Goal: Task Accomplishment & Management: Complete application form

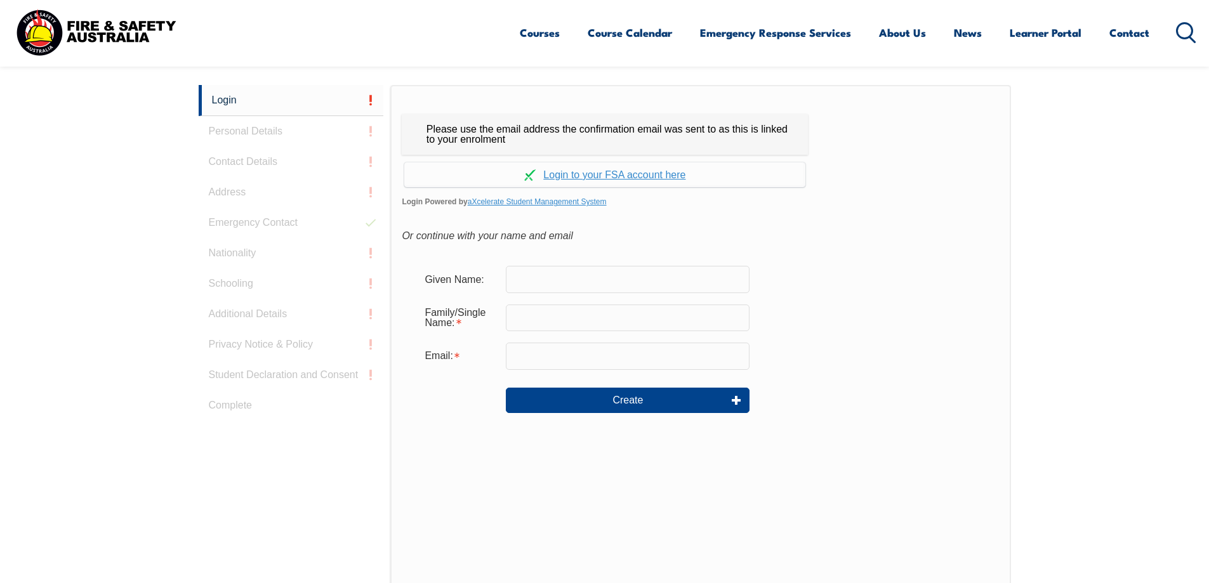
scroll to position [333, 0]
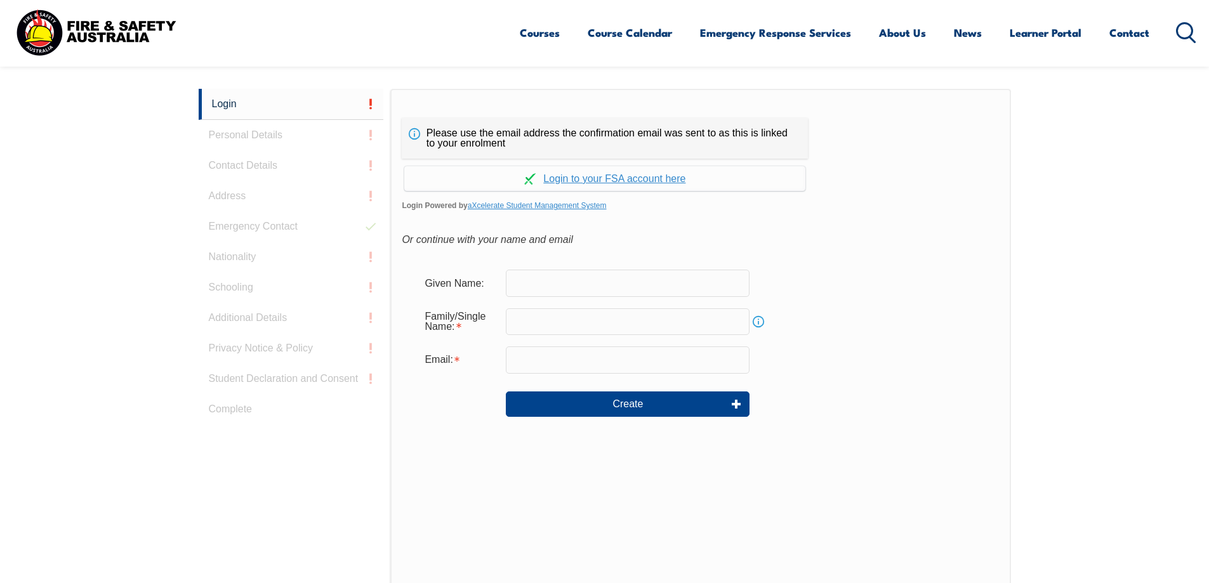
click at [642, 280] on input "text" at bounding box center [628, 283] width 244 height 27
type input "Jack"
type input "[PERSON_NAME]"
type input "[EMAIL_ADDRESS][DOMAIN_NAME]"
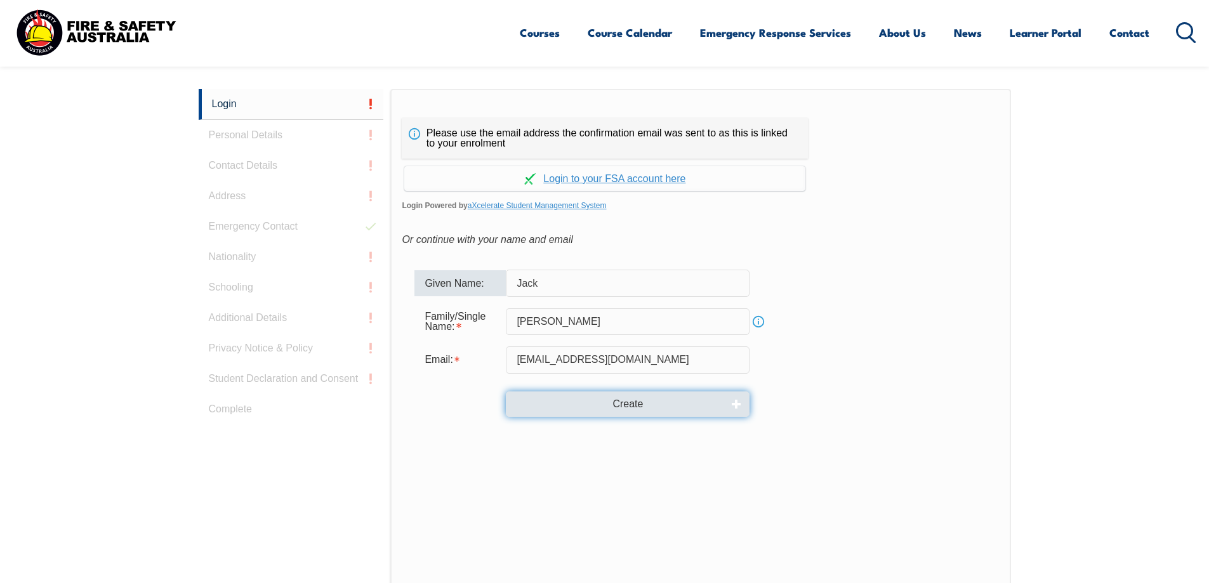
click at [631, 402] on button "Create" at bounding box center [628, 403] width 244 height 25
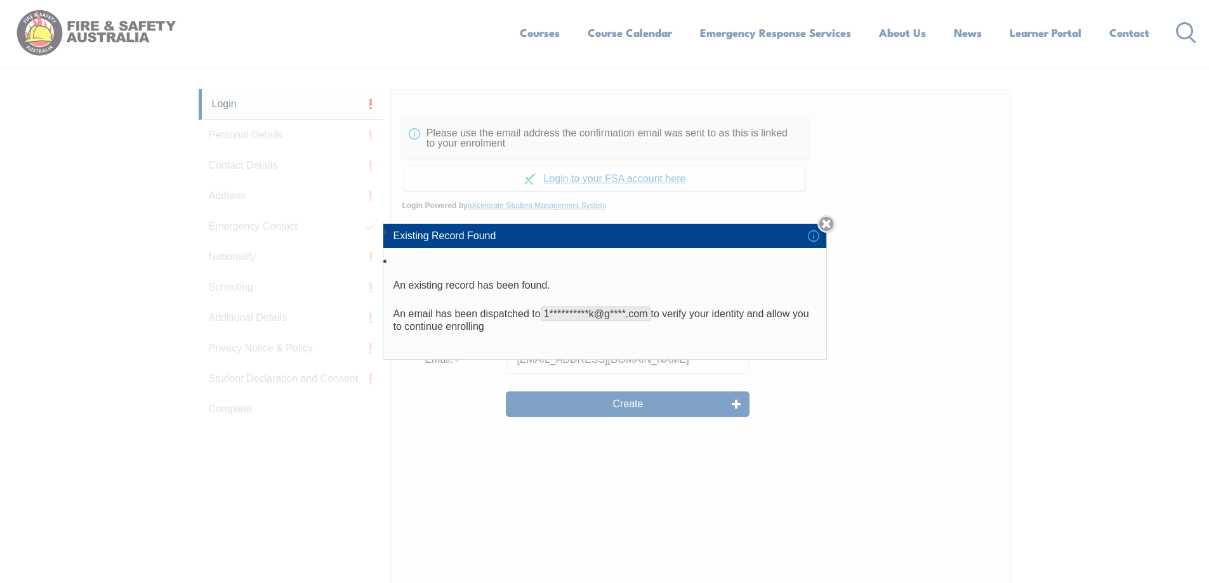
click at [831, 225] on link "Close" at bounding box center [826, 224] width 18 height 18
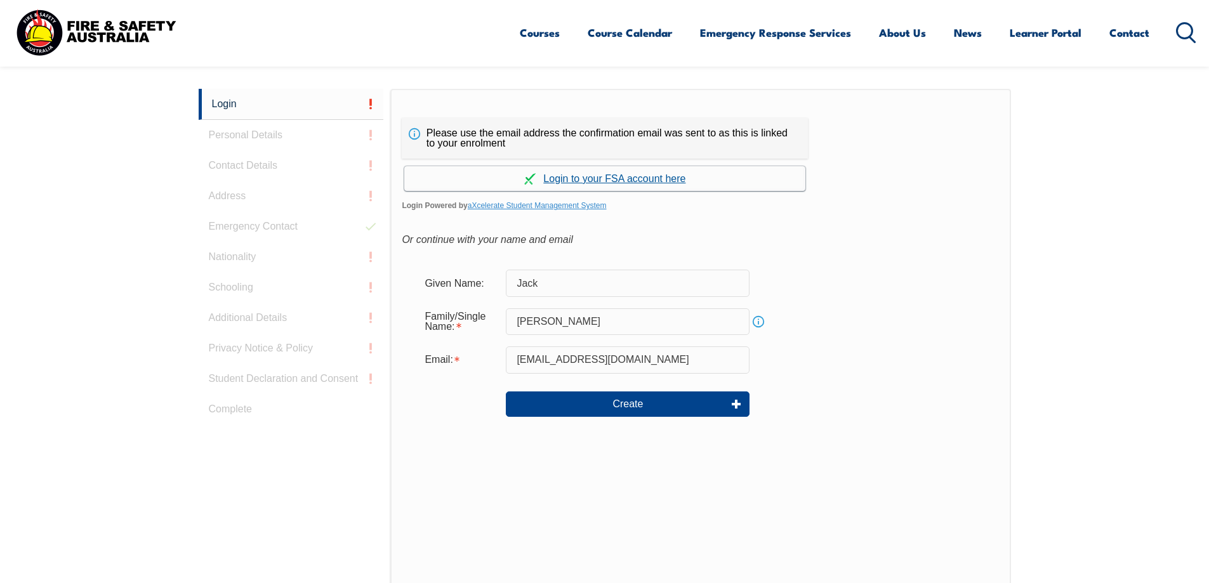
click at [605, 176] on link "Continue with aXcelerate" at bounding box center [604, 178] width 401 height 25
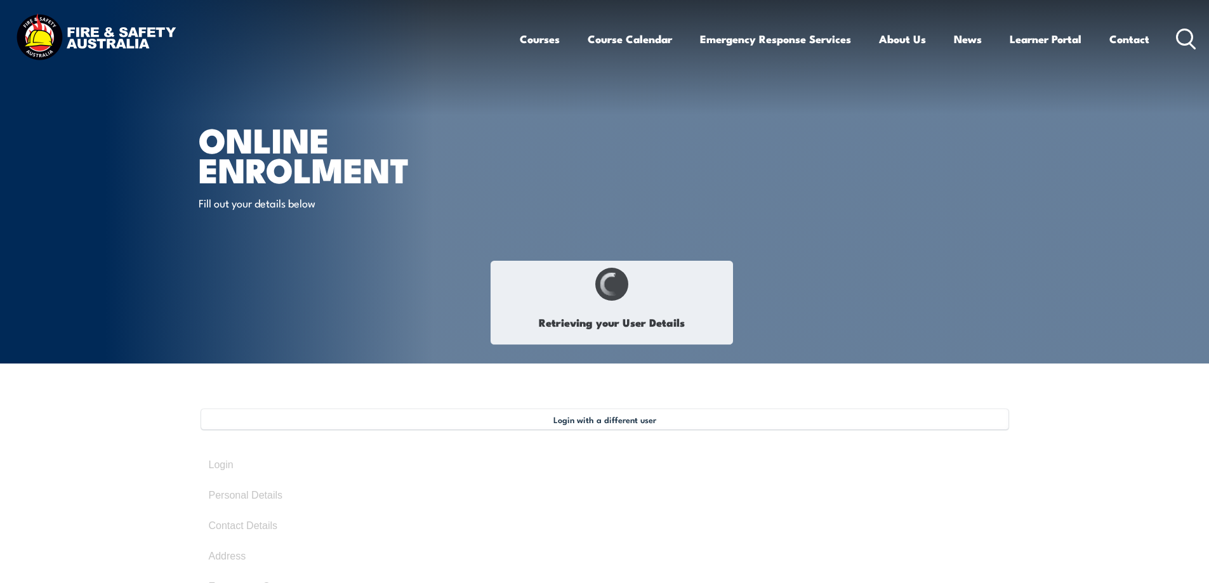
type input "Jack"
type input "Johnston"
type input "October 10, 2001"
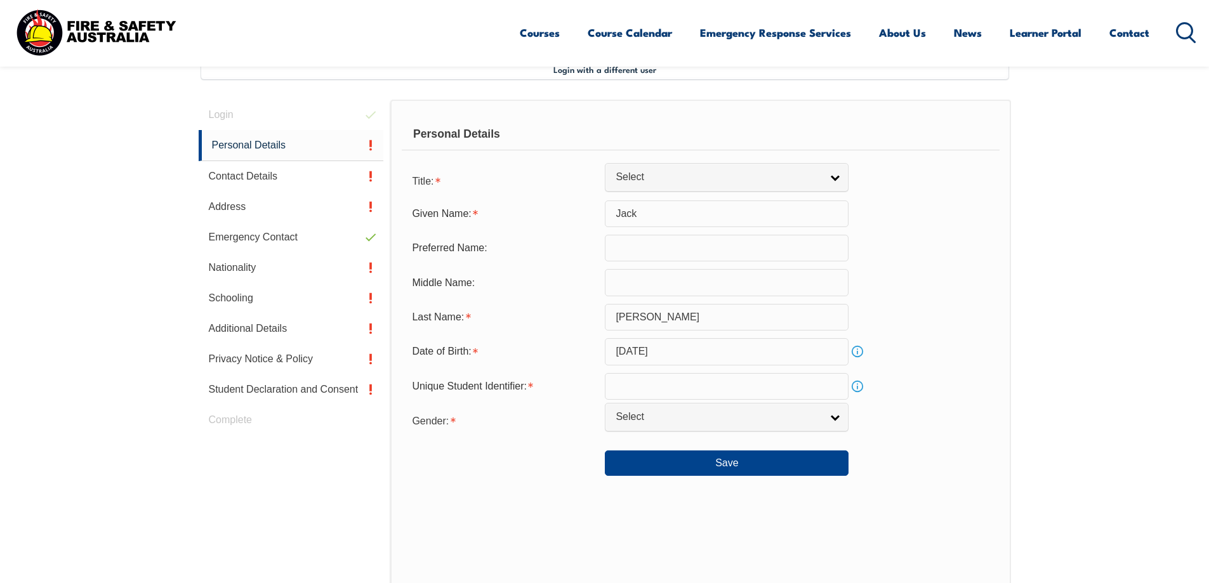
scroll to position [358, 0]
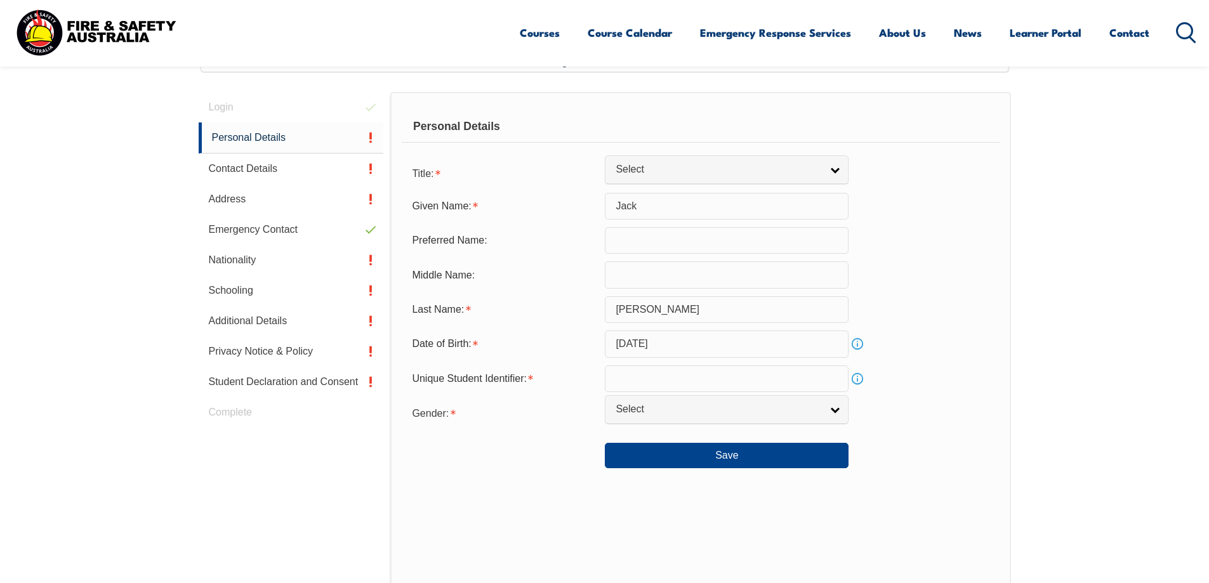
click at [687, 380] on input "text" at bounding box center [727, 378] width 244 height 27
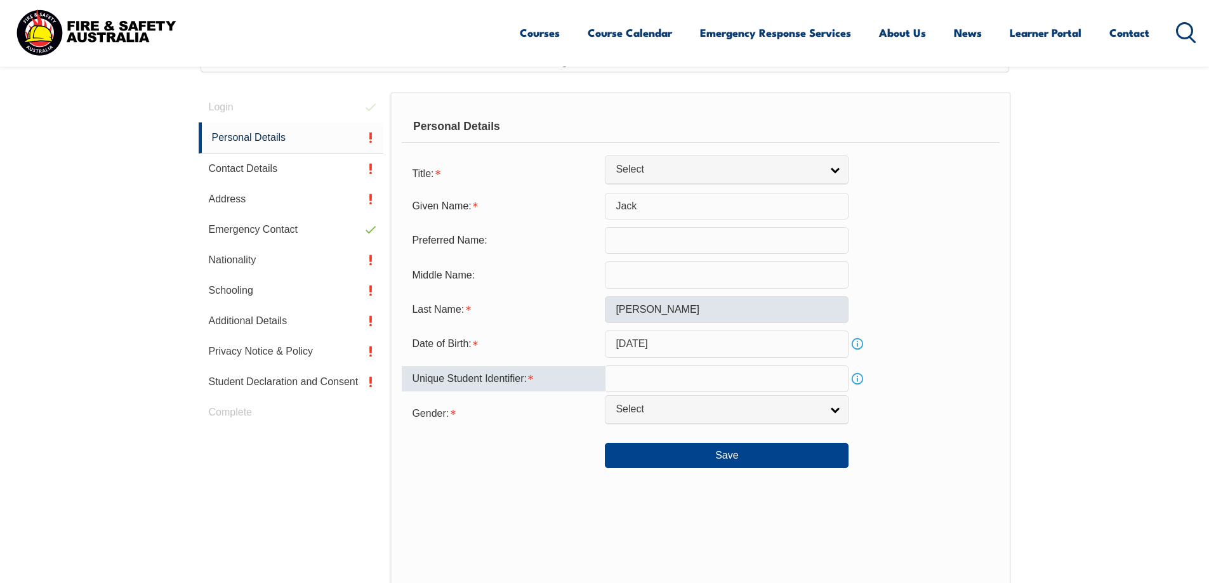
paste input "PDKPNM23Z"
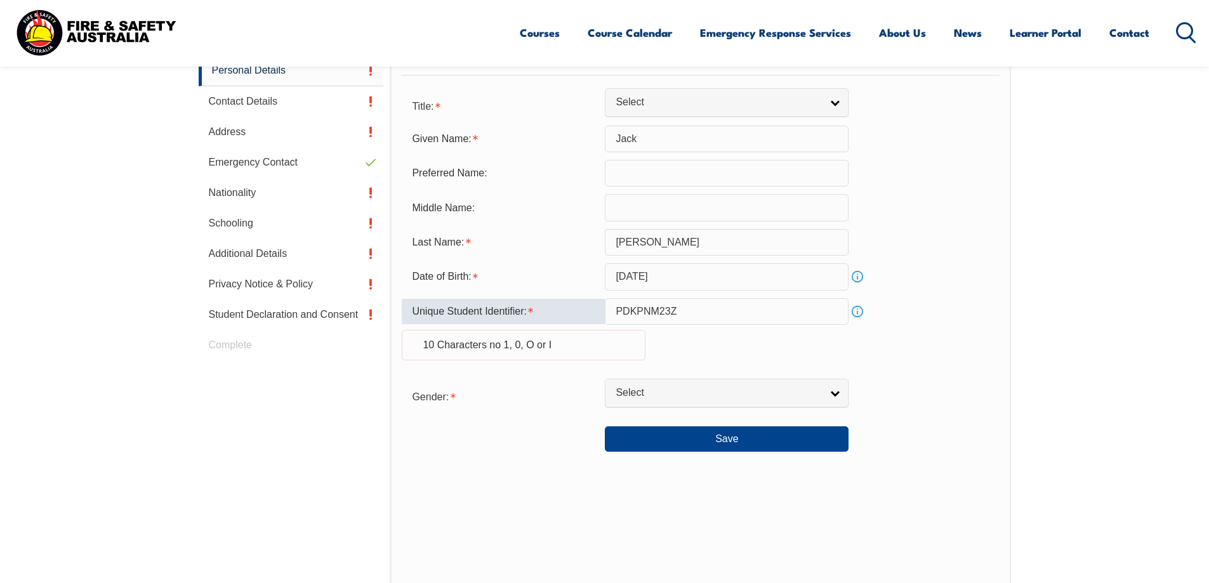
scroll to position [442, 0]
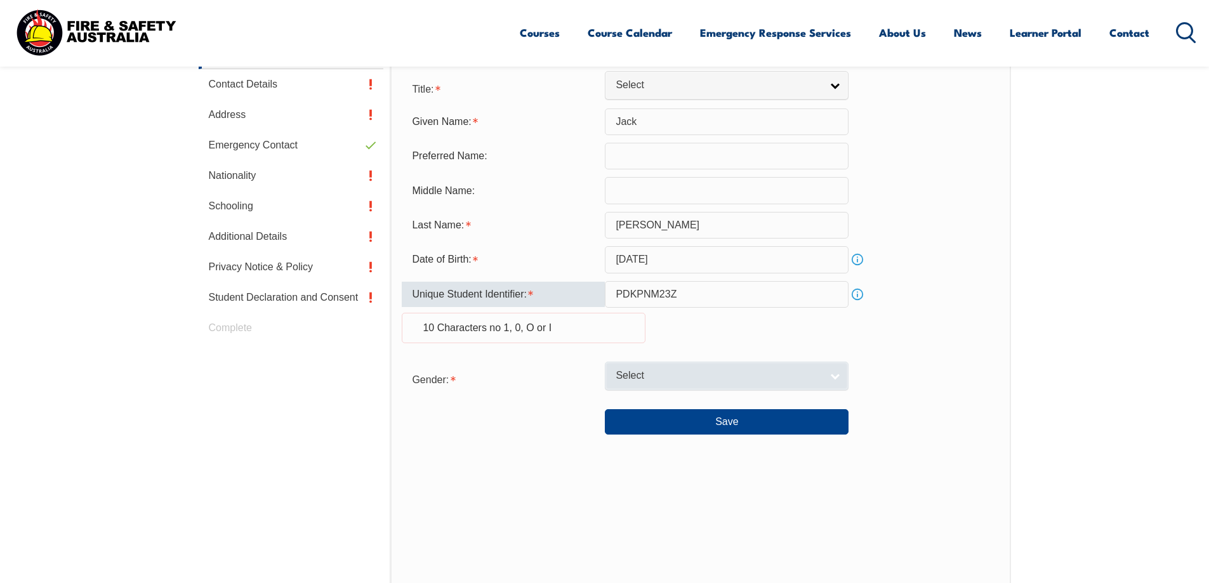
type input "PDKPNM23Z"
click at [775, 379] on span "Select" at bounding box center [718, 375] width 206 height 13
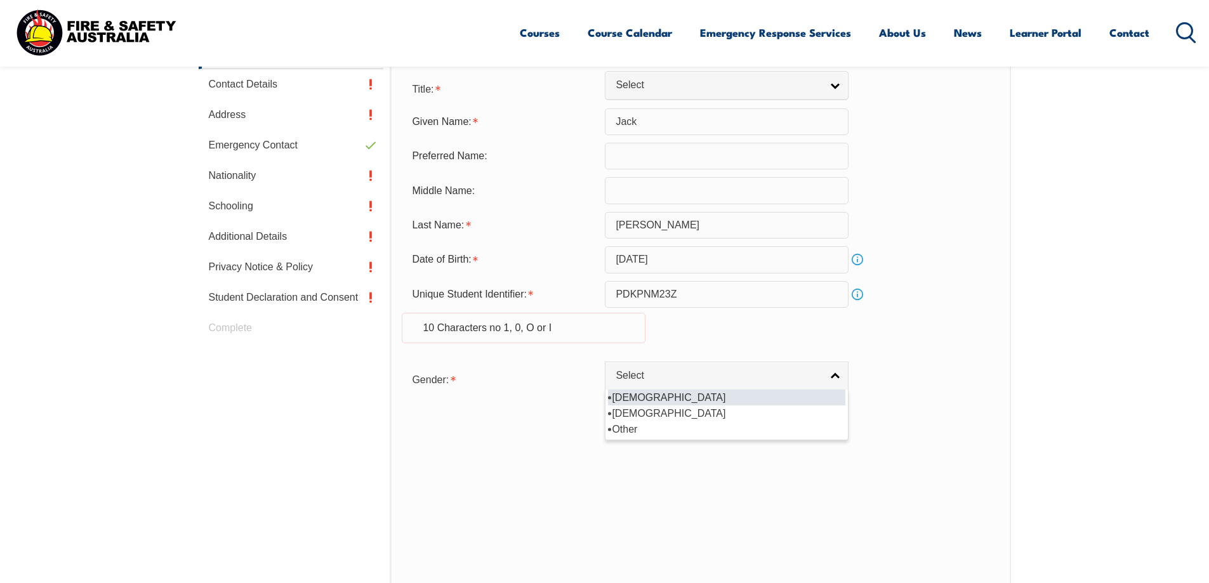
click at [775, 398] on li "[DEMOGRAPHIC_DATA]" at bounding box center [726, 398] width 237 height 16
select select "M"
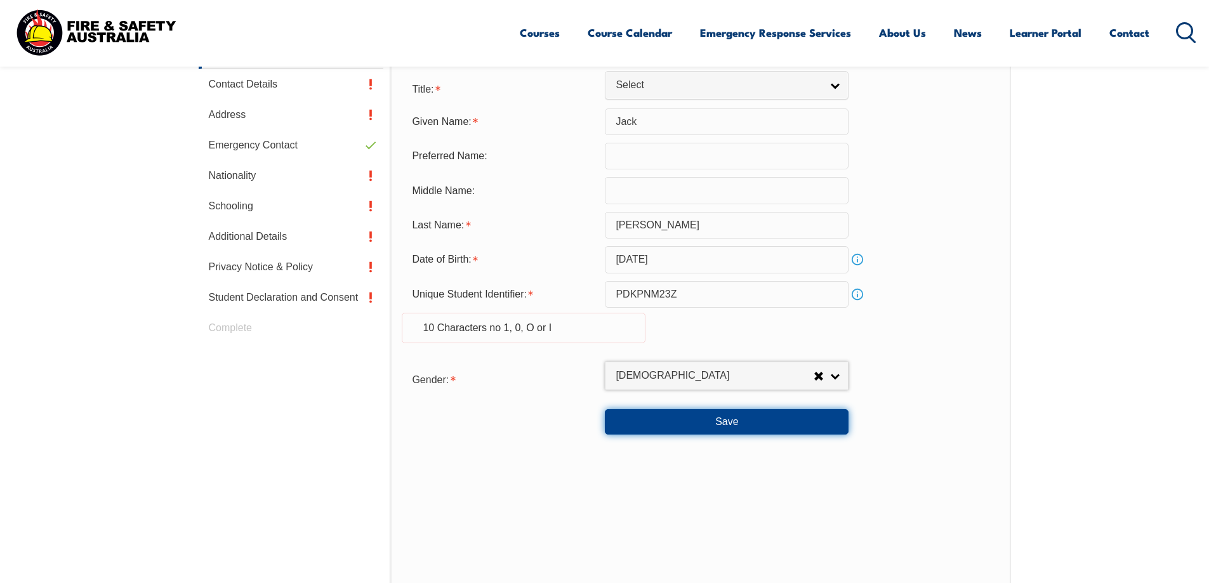
click at [766, 428] on button "Save" at bounding box center [727, 421] width 244 height 25
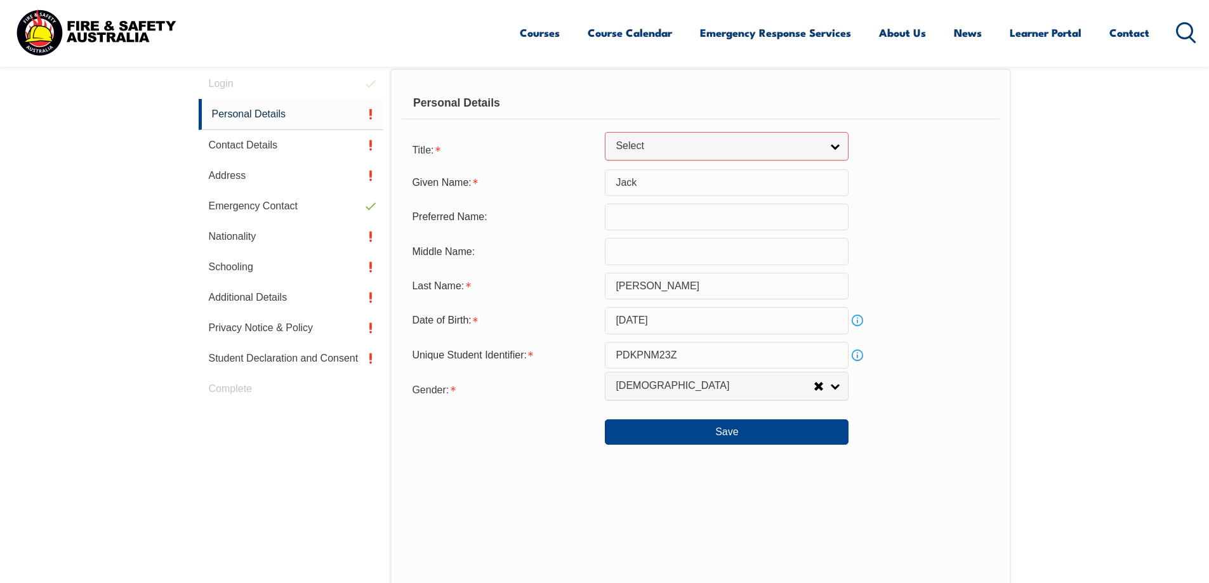
scroll to position [343, 0]
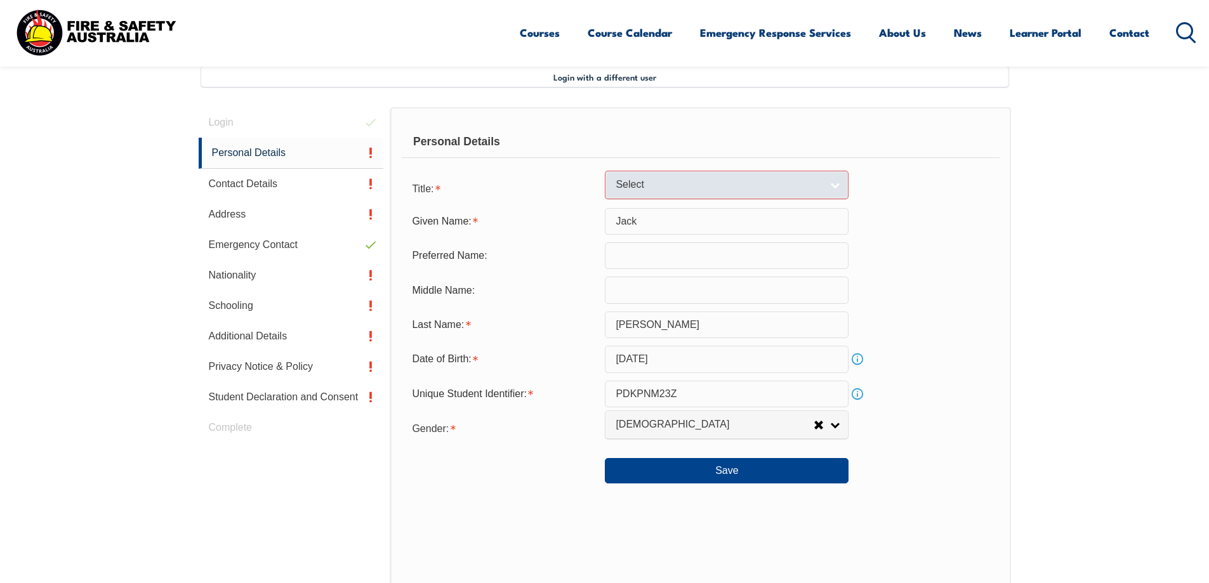
click at [628, 184] on span "Select" at bounding box center [718, 184] width 206 height 13
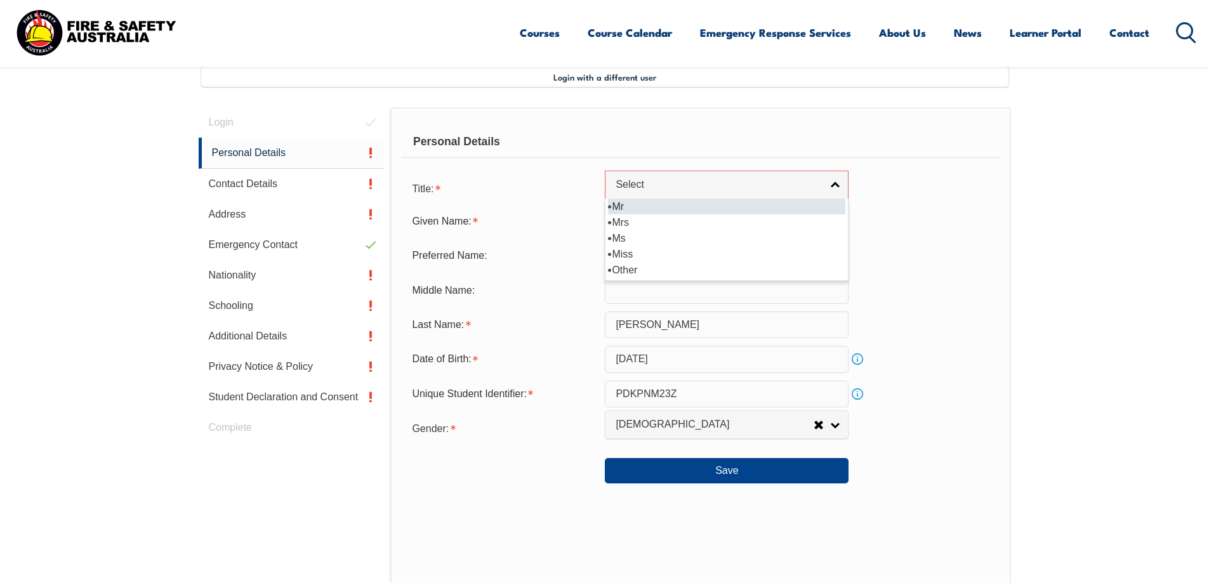
click at [626, 213] on li "Mr" at bounding box center [726, 207] width 237 height 16
select select "Mr"
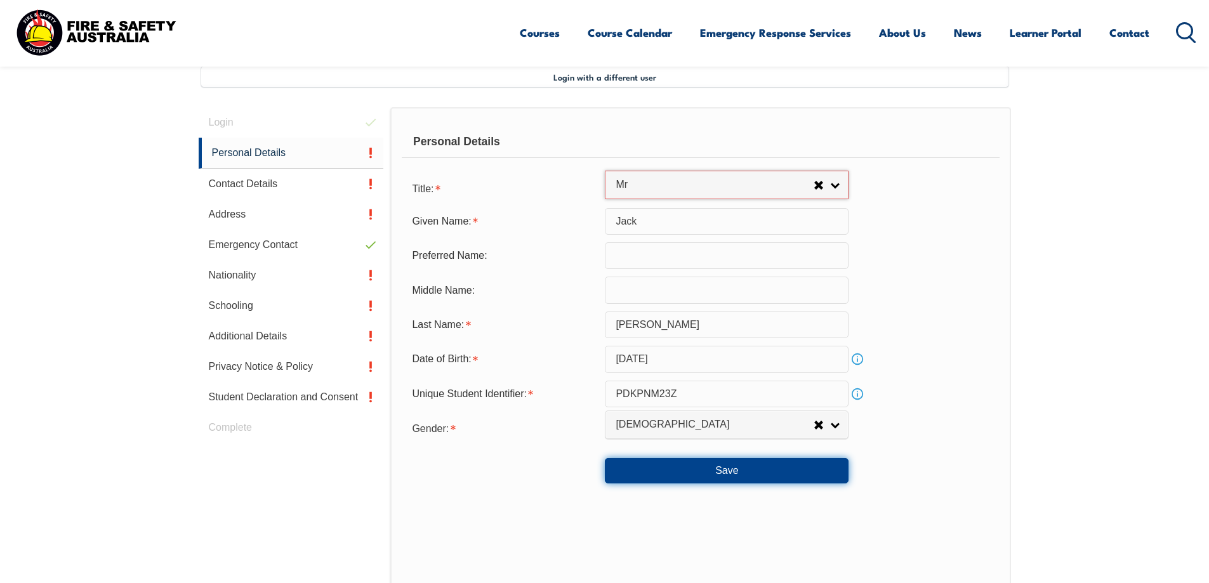
click at [706, 477] on button "Save" at bounding box center [727, 470] width 244 height 25
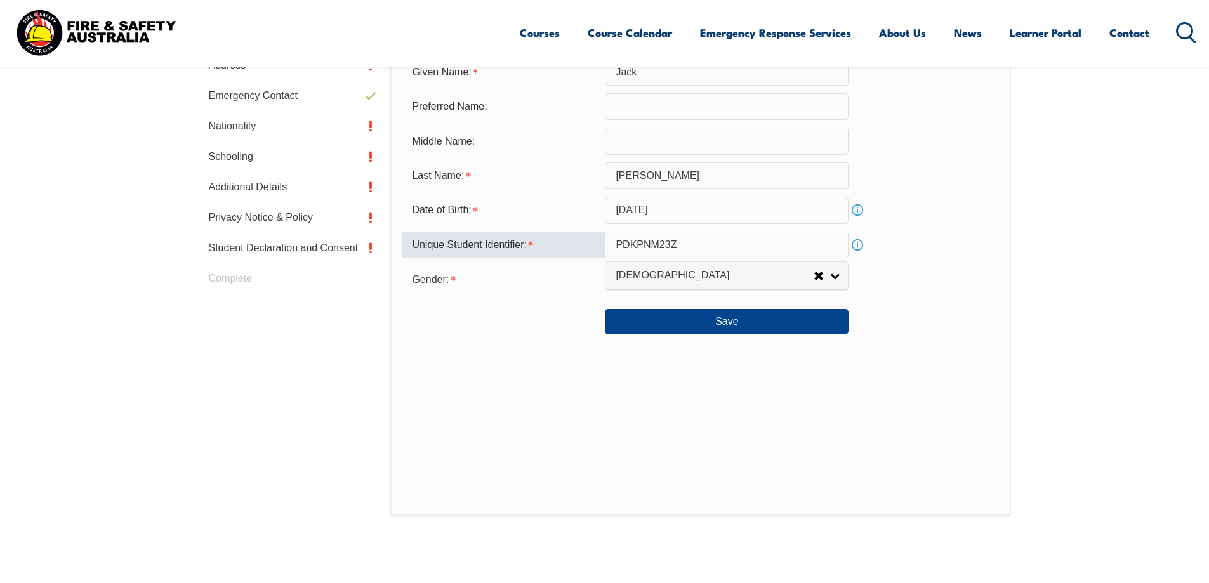
scroll to position [490, 0]
click at [614, 244] on input "PDKPNM23Z" at bounding box center [727, 246] width 244 height 27
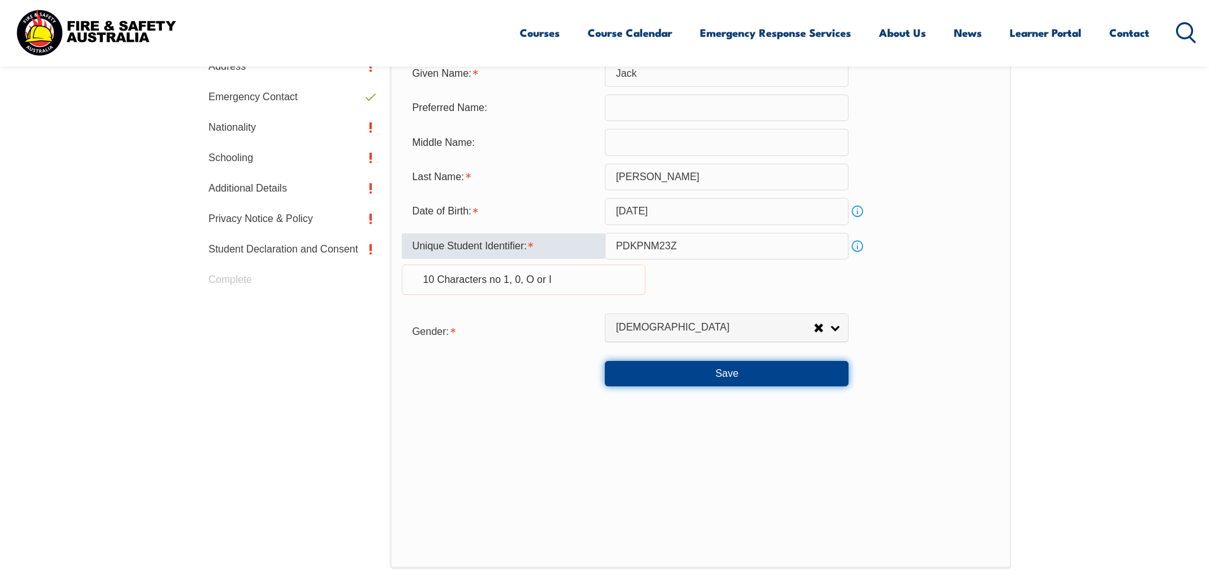
click at [671, 372] on button "Save" at bounding box center [727, 373] width 244 height 25
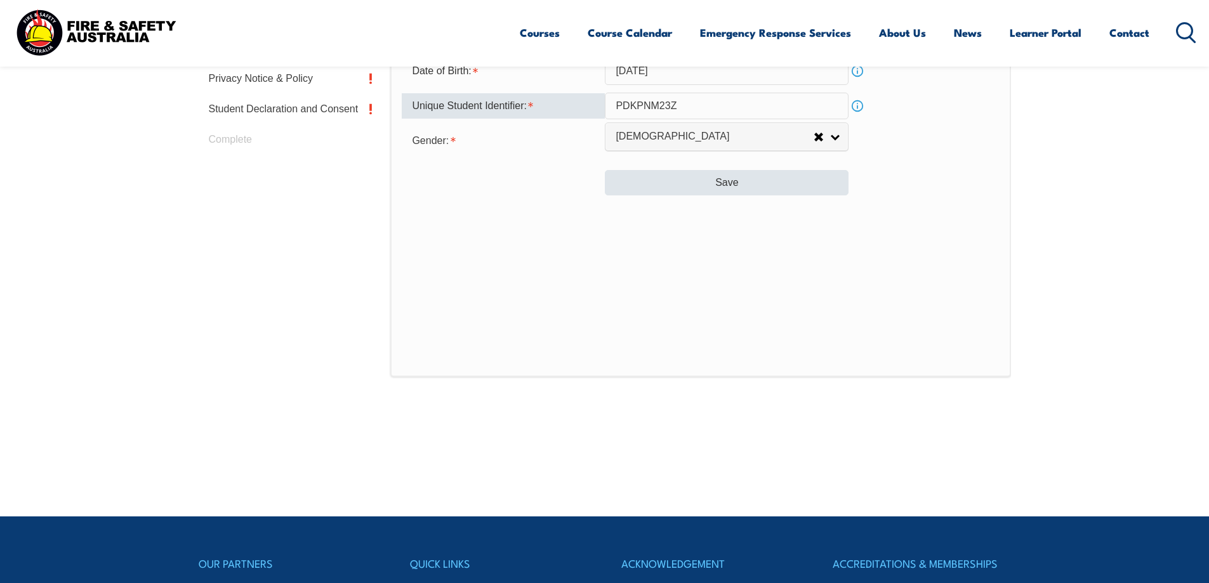
scroll to position [512, 0]
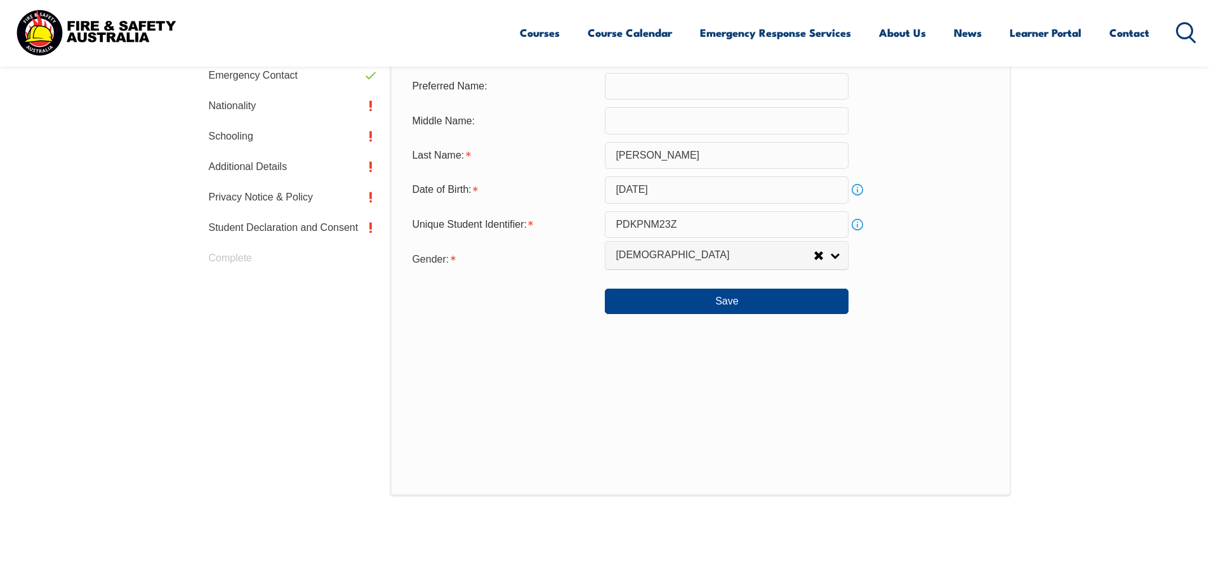
click at [860, 220] on link "Info" at bounding box center [857, 225] width 18 height 18
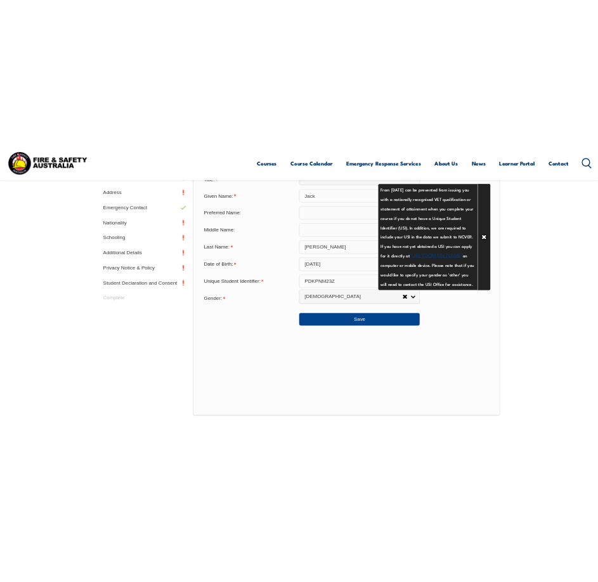
scroll to position [449, 0]
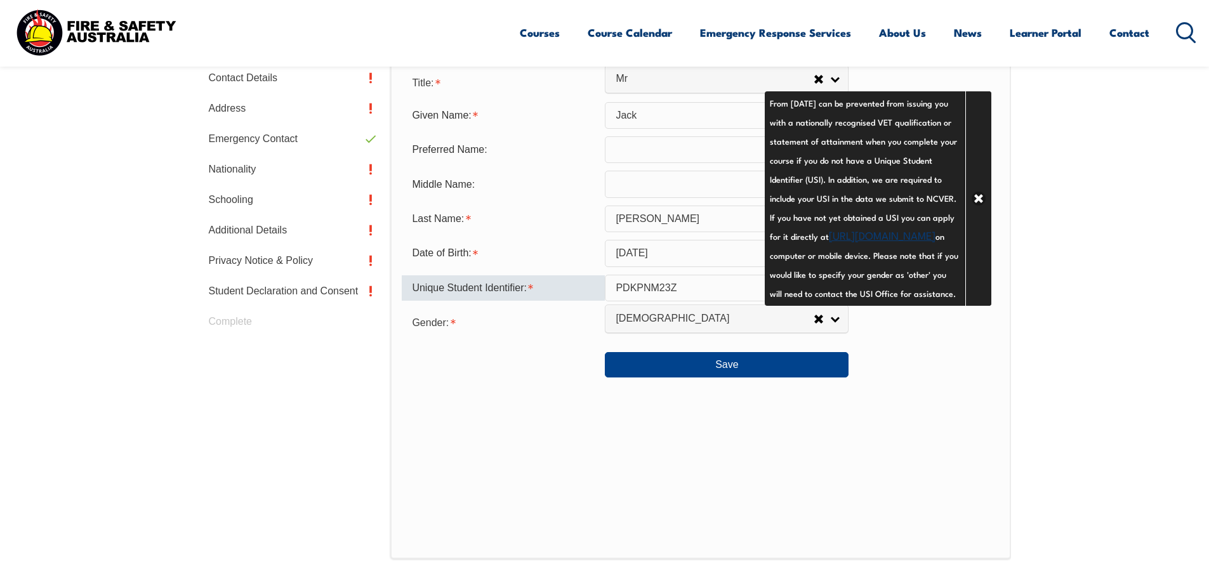
click at [695, 291] on input "PDKPNM23Z" at bounding box center [727, 288] width 244 height 27
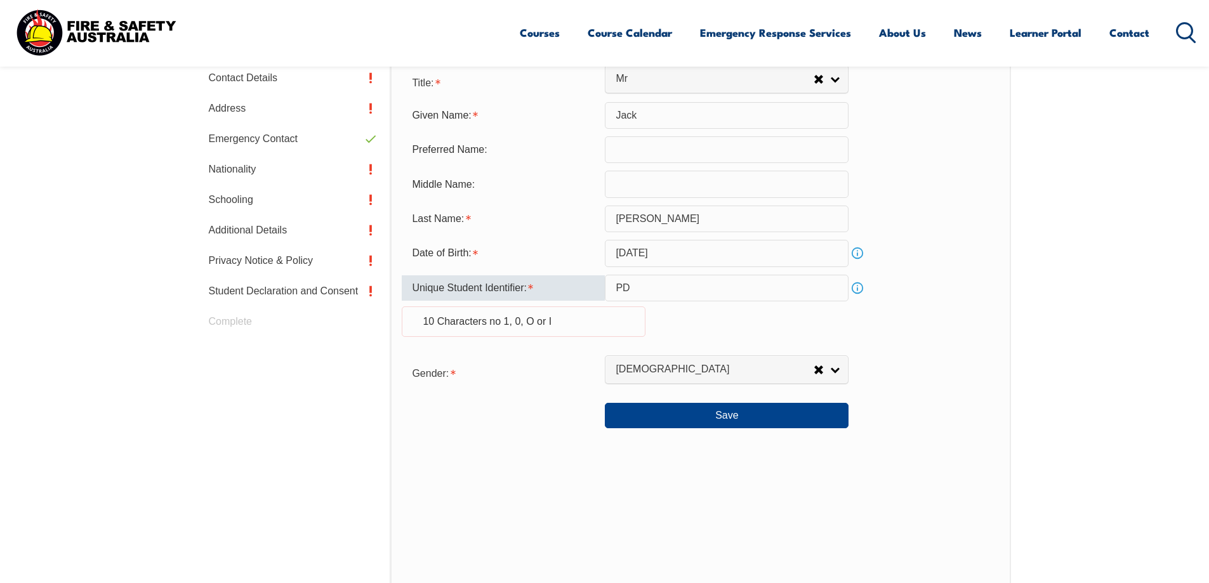
type input "P"
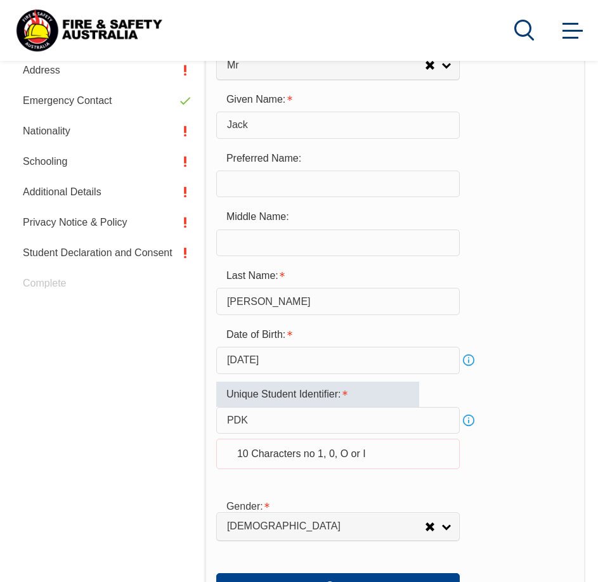
click at [332, 420] on input "PDK" at bounding box center [338, 420] width 244 height 27
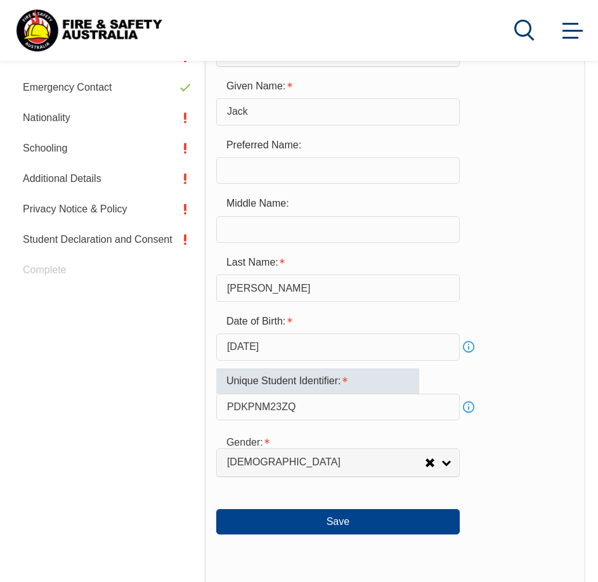
scroll to position [470, 0]
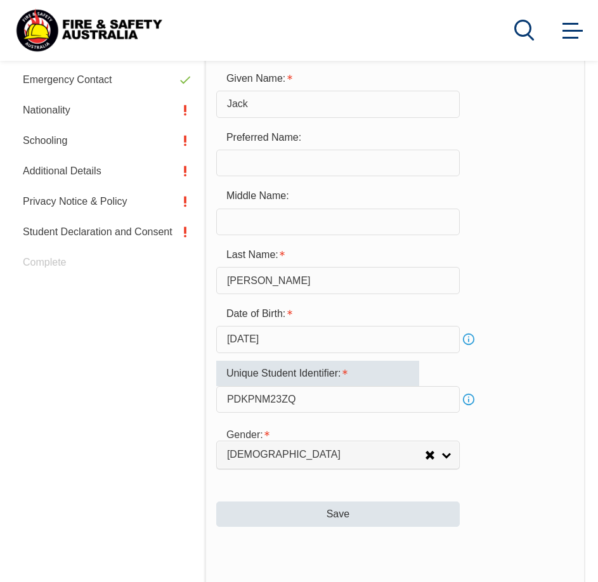
type input "PDKPNM23ZQ"
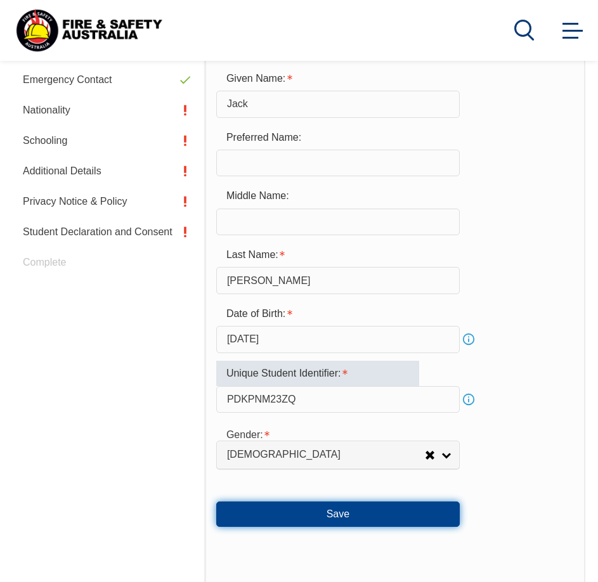
click at [314, 509] on button "Save" at bounding box center [338, 514] width 244 height 25
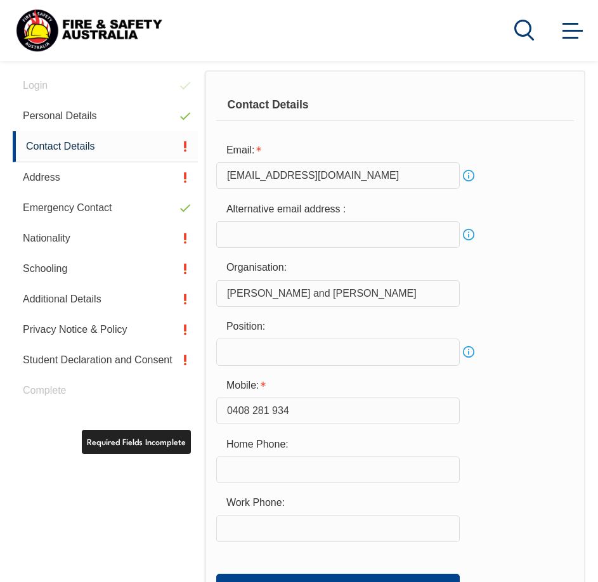
scroll to position [342, 0]
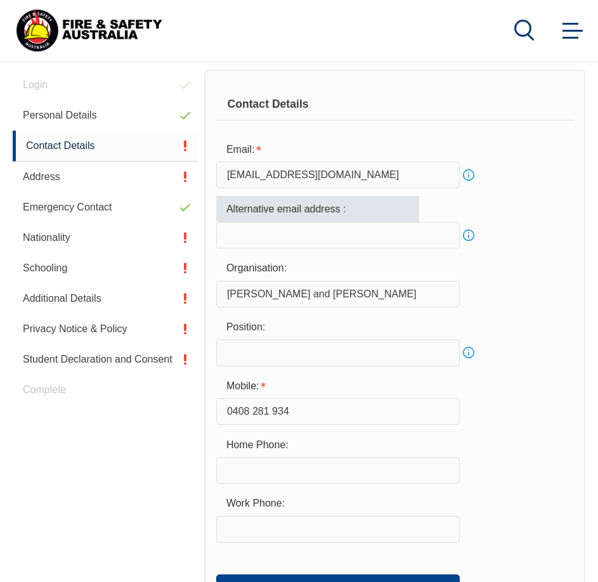
click at [241, 244] on input "email" at bounding box center [338, 235] width 244 height 27
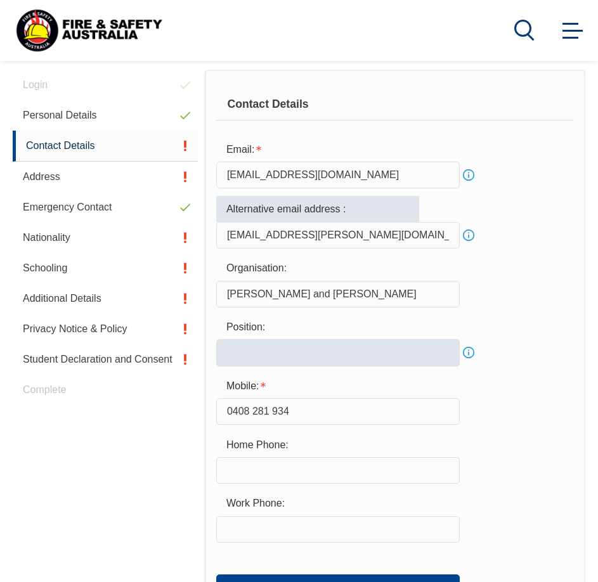
type input "jack.johnston@sbdinc.com"
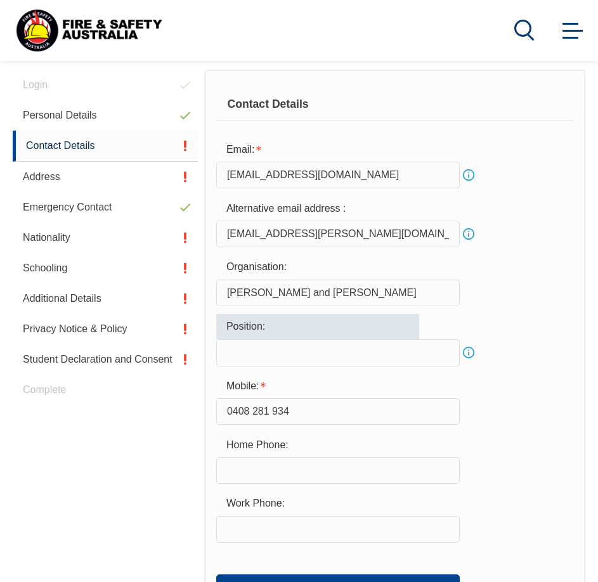
click at [448, 348] on input "text" at bounding box center [338, 352] width 244 height 27
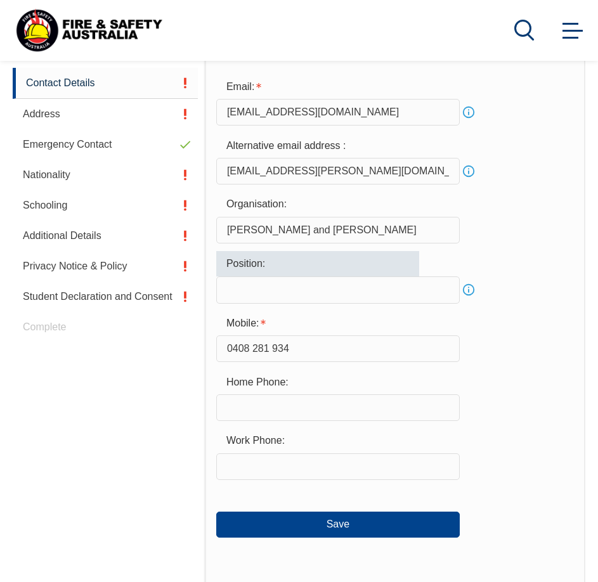
scroll to position [405, 0]
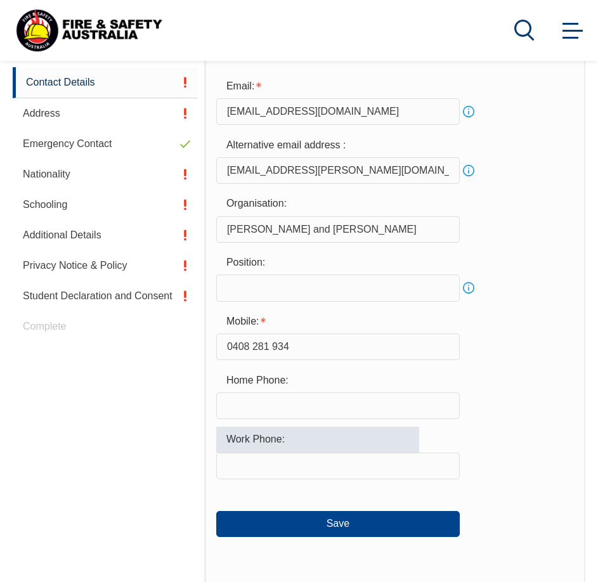
click at [403, 466] on input "text" at bounding box center [338, 466] width 244 height 27
click at [365, 304] on form "Email: 1bigbangjack@gmail.com Info Alternative email address : jack.johnston@sb…" at bounding box center [395, 305] width 358 height 463
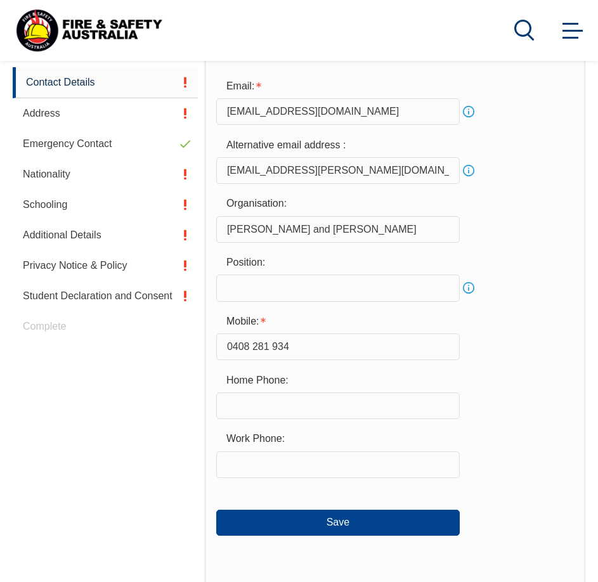
click at [369, 294] on input "text" at bounding box center [338, 288] width 244 height 27
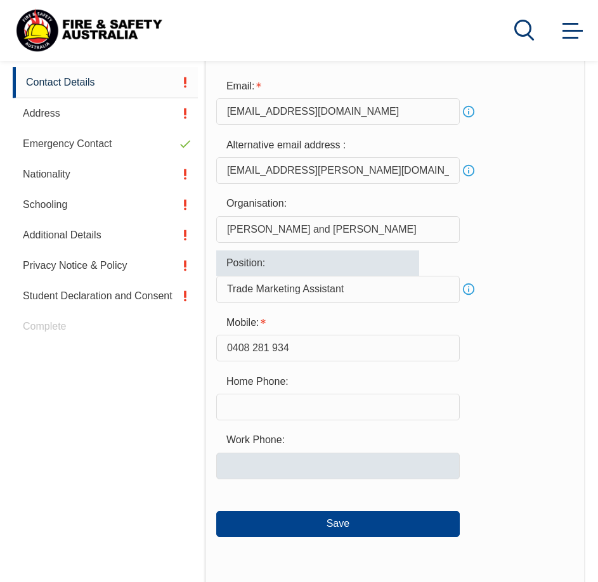
type input "Trade Marketing Assistant"
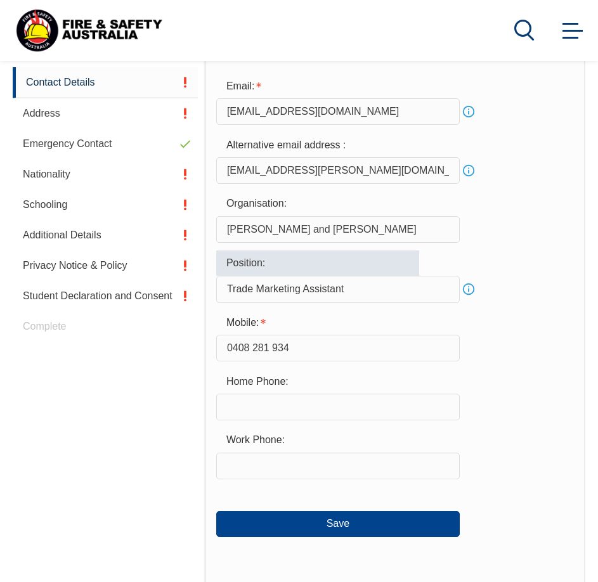
click at [372, 461] on input "text" at bounding box center [338, 466] width 244 height 27
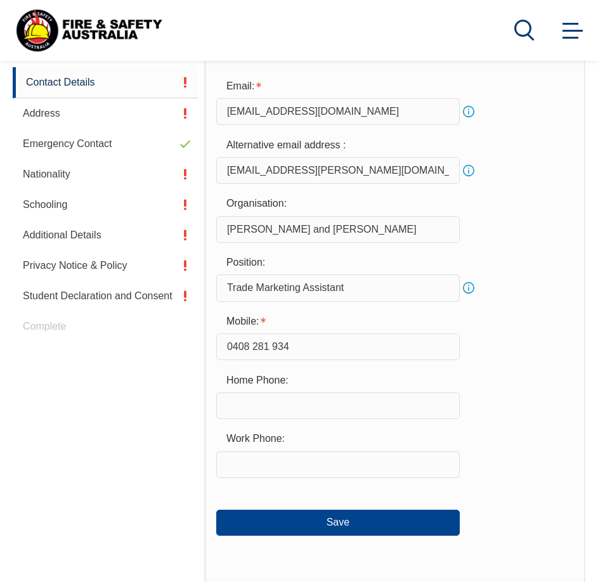
click at [528, 442] on div "Work Phone:" at bounding box center [395, 452] width 358 height 51
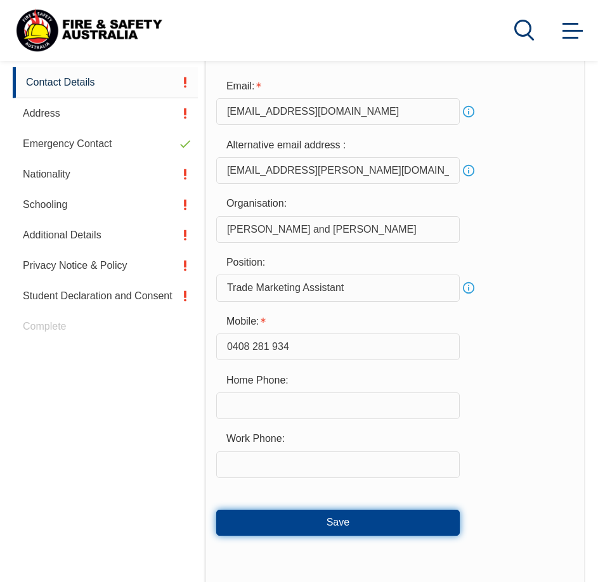
click at [430, 520] on button "Save" at bounding box center [338, 522] width 244 height 25
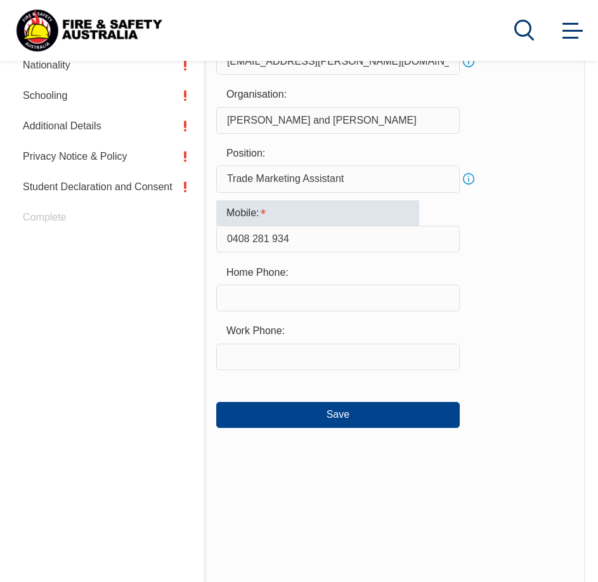
scroll to position [466, 0]
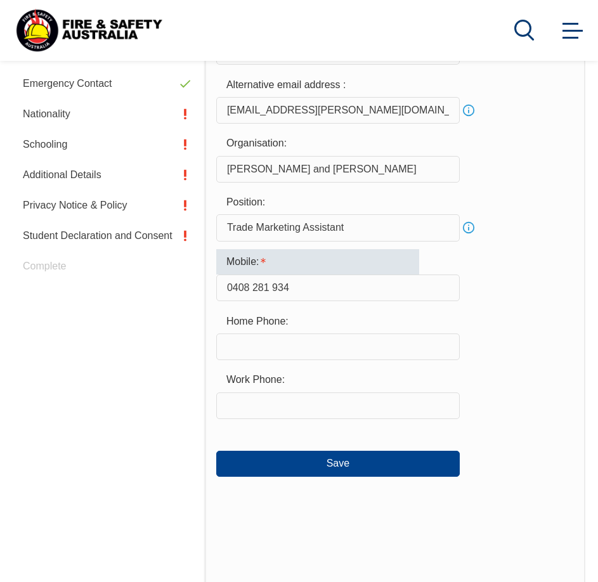
drag, startPoint x: 315, startPoint y: 292, endPoint x: 223, endPoint y: 295, distance: 92.1
click at [223, 295] on input "0408 281 934" at bounding box center [338, 288] width 244 height 27
click at [298, 398] on input "text" at bounding box center [338, 406] width 244 height 27
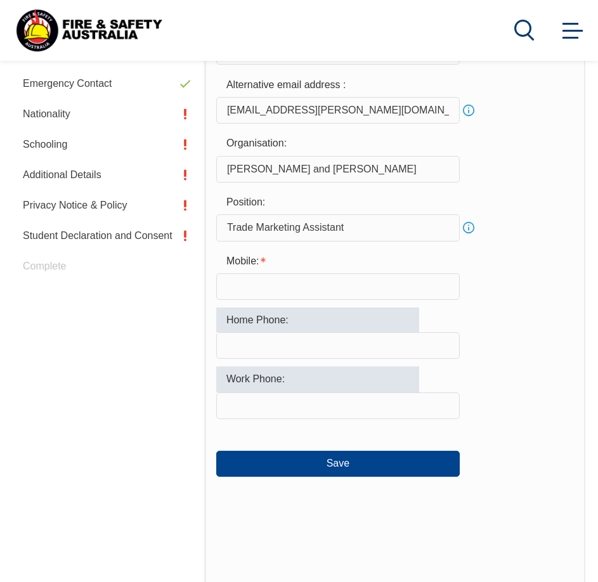
paste input "0408 281 9"
type input "0408 281 9"
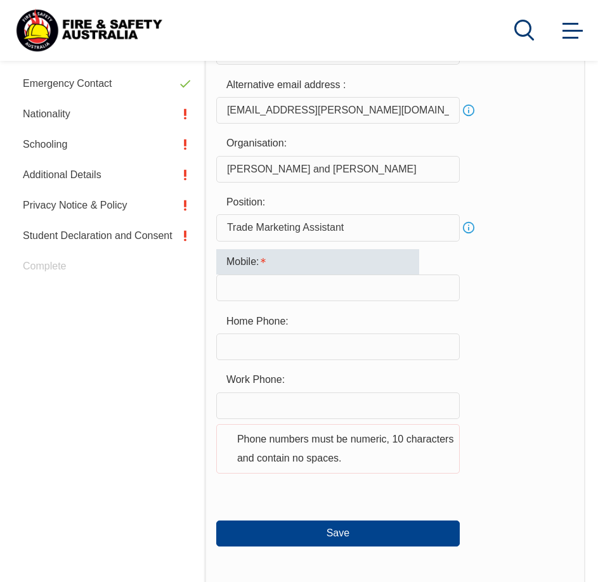
click at [274, 281] on input "text" at bounding box center [338, 288] width 244 height 27
paste input "0408 281 9"
type input "0408 281 9"
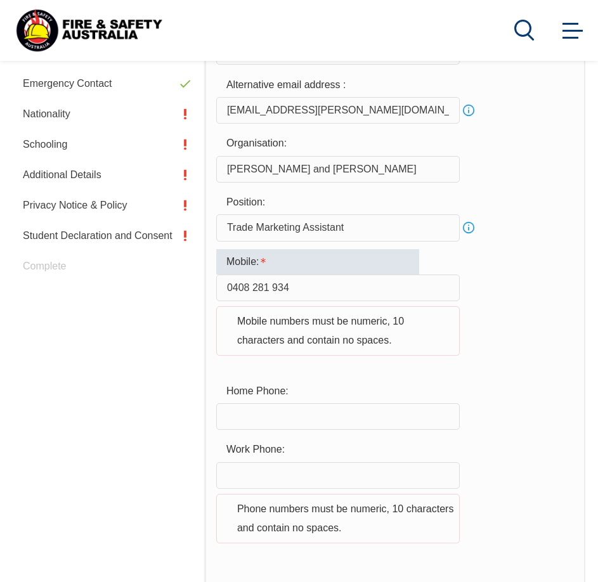
click at [345, 287] on input "0408 281 934" at bounding box center [338, 288] width 244 height 27
click at [492, 416] on div "Home Phone:" at bounding box center [395, 404] width 358 height 51
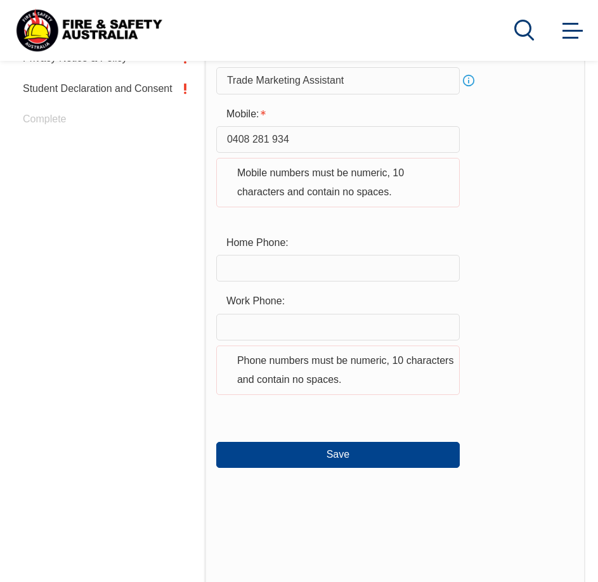
scroll to position [614, 0]
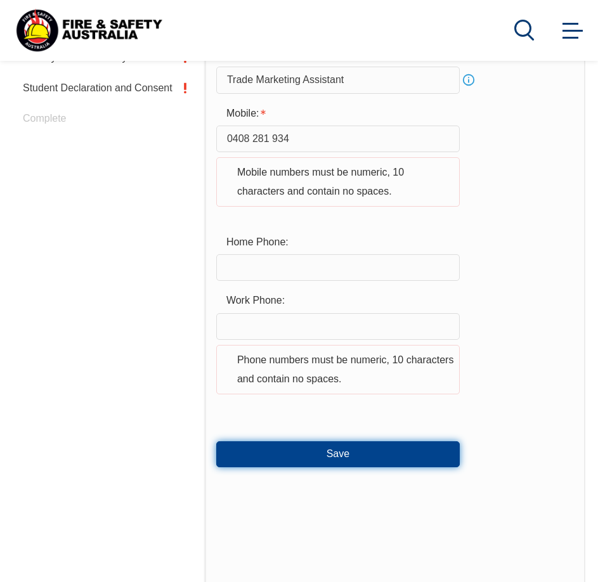
click at [322, 447] on button "Save" at bounding box center [338, 454] width 244 height 25
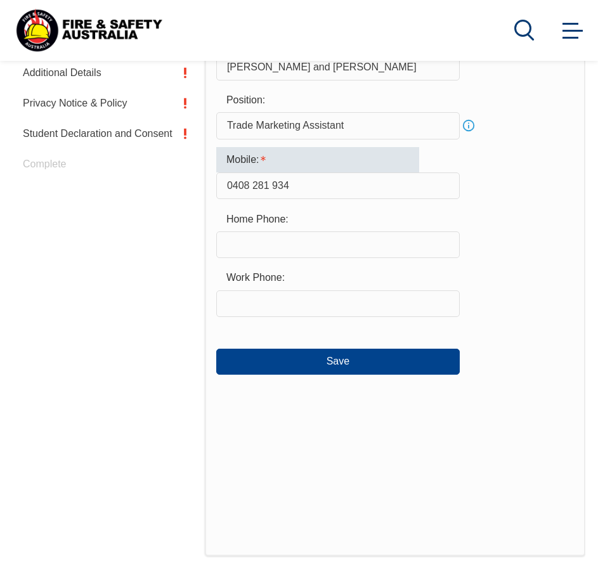
scroll to position [550, 0]
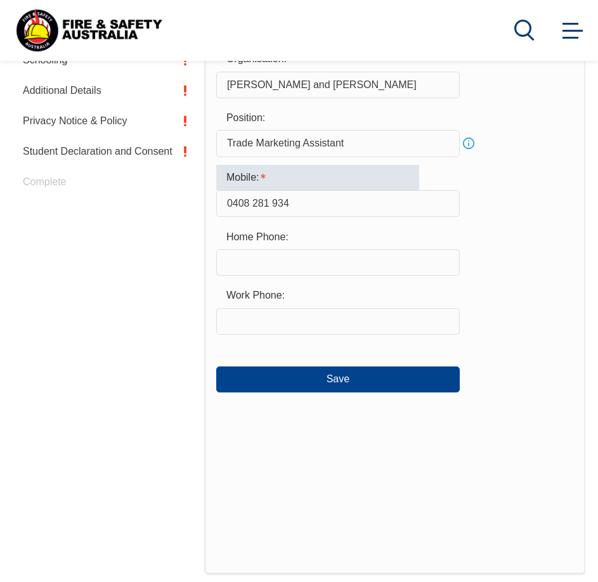
click at [251, 211] on input "0408 281 934" at bounding box center [338, 203] width 244 height 27
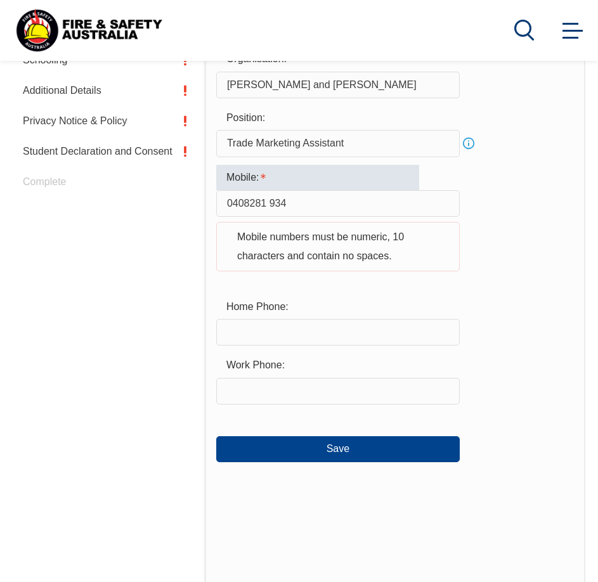
click at [269, 204] on input "0408281 934" at bounding box center [338, 203] width 244 height 27
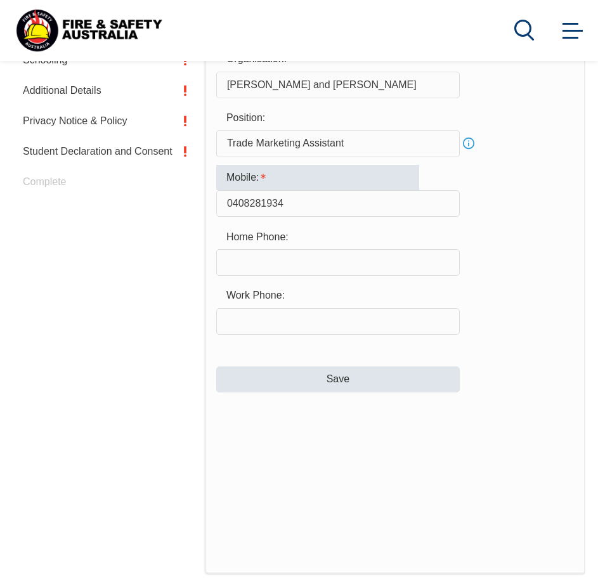
type input "0408281934"
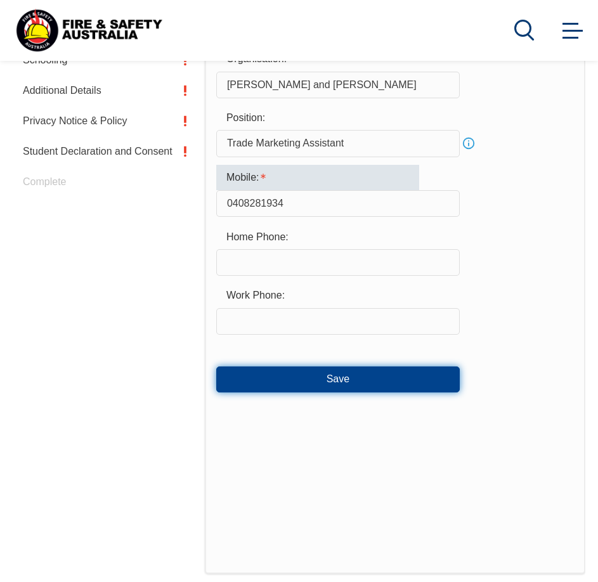
click at [303, 374] on button "Save" at bounding box center [338, 379] width 244 height 25
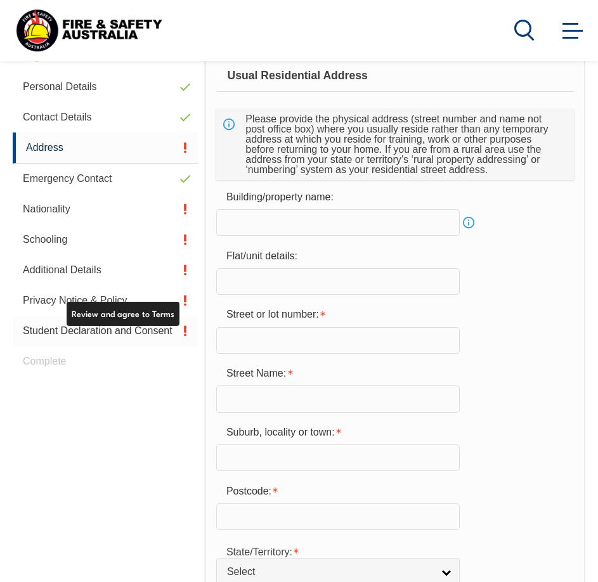
scroll to position [349, 0]
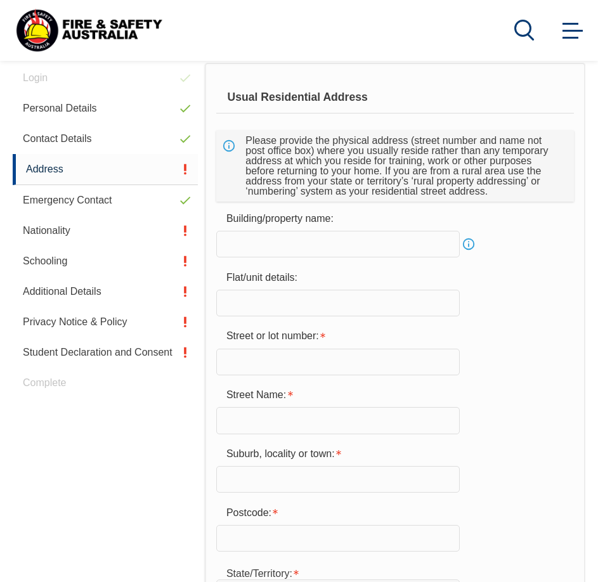
click at [391, 256] on input "text" at bounding box center [338, 244] width 244 height 27
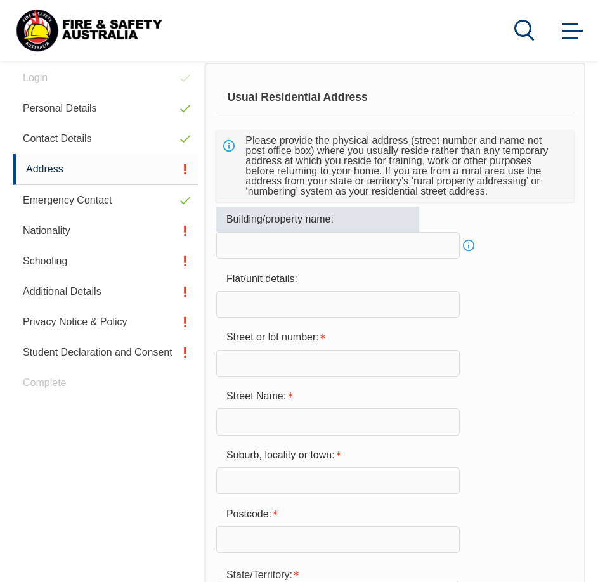
click at [471, 246] on link "Info" at bounding box center [469, 246] width 18 height 18
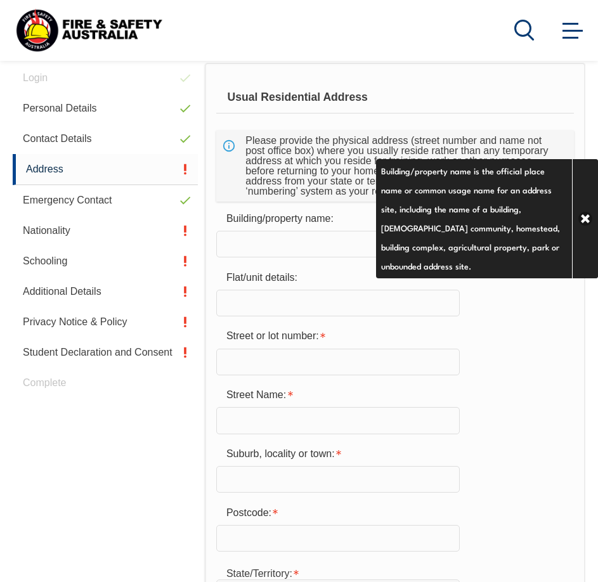
click at [506, 311] on div "Flat/unit details:" at bounding box center [395, 290] width 358 height 51
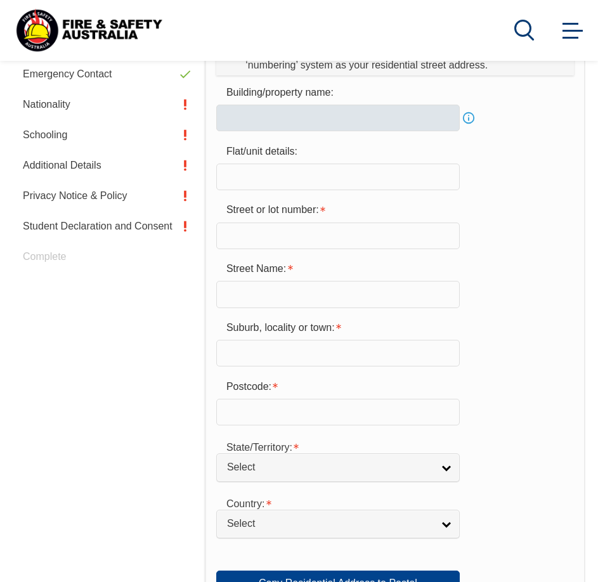
scroll to position [476, 0]
click at [315, 253] on form "Usual Residential Address Please provide the physical address (street number an…" at bounding box center [395, 591] width 358 height 1272
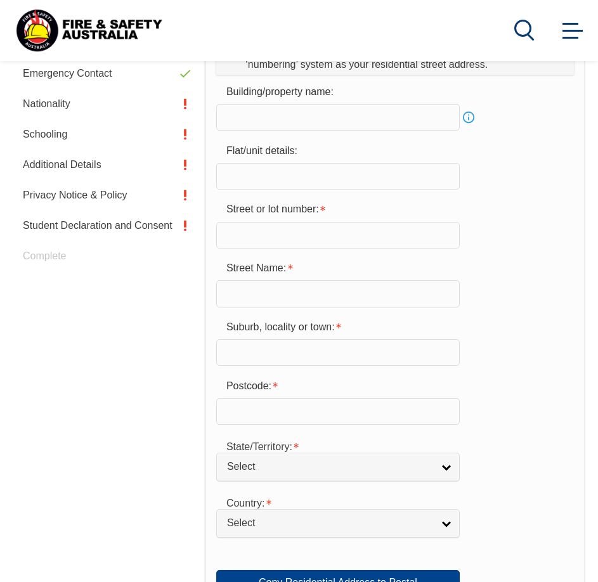
click at [313, 242] on input "text" at bounding box center [338, 235] width 244 height 27
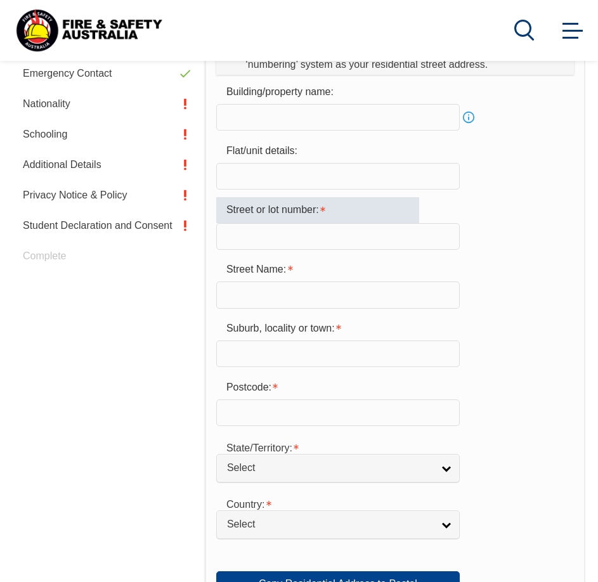
type input "135"
type input "135 Bignell Road"
type input "Bignell Road"
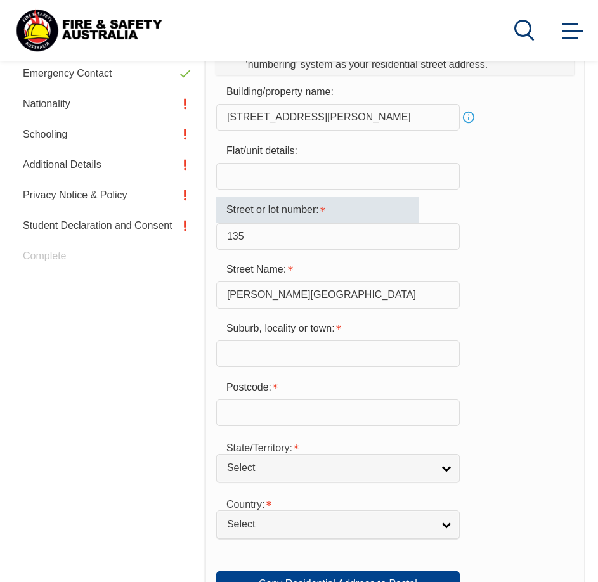
type input "BENTLEIGH EAST"
type input "3165"
select select "VIC"
type input "VIC"
select select "1101"
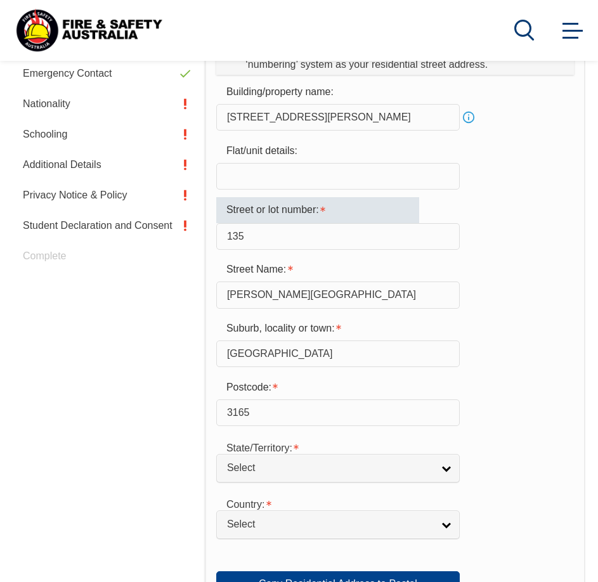
type input "VIC"
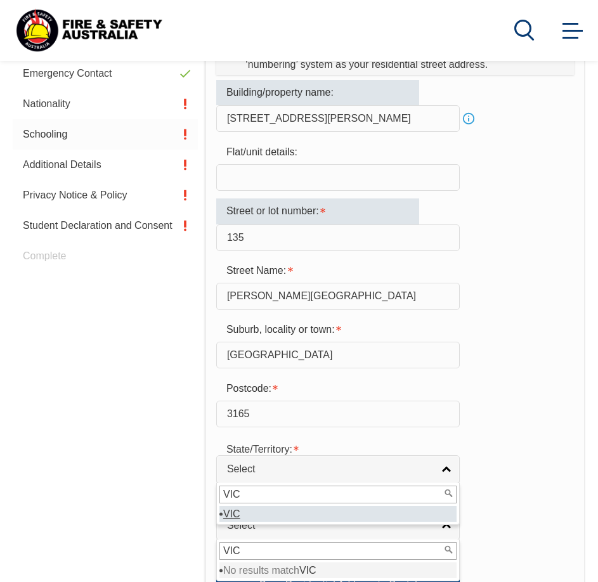
drag, startPoint x: 320, startPoint y: 129, endPoint x: 194, endPoint y: 140, distance: 126.1
click at [540, 207] on div "Street or lot number: 135" at bounding box center [395, 225] width 358 height 53
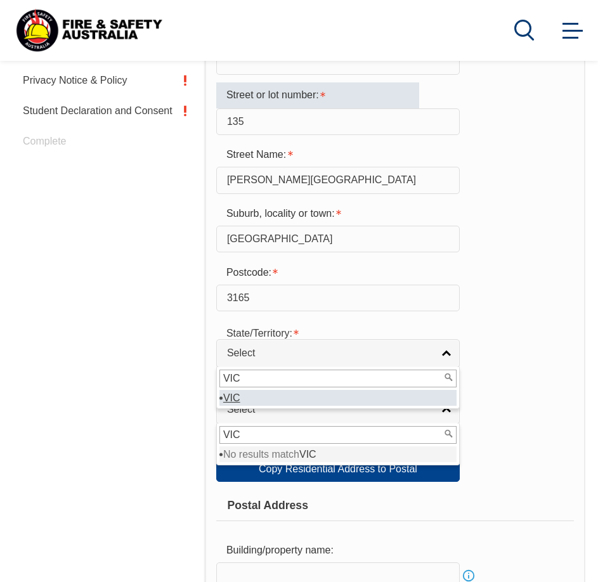
scroll to position [603, 0]
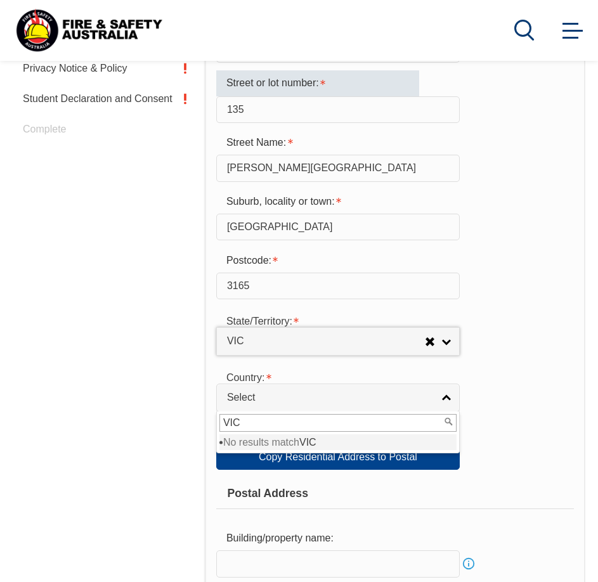
click at [345, 425] on input "VIC" at bounding box center [338, 423] width 237 height 18
type input "V"
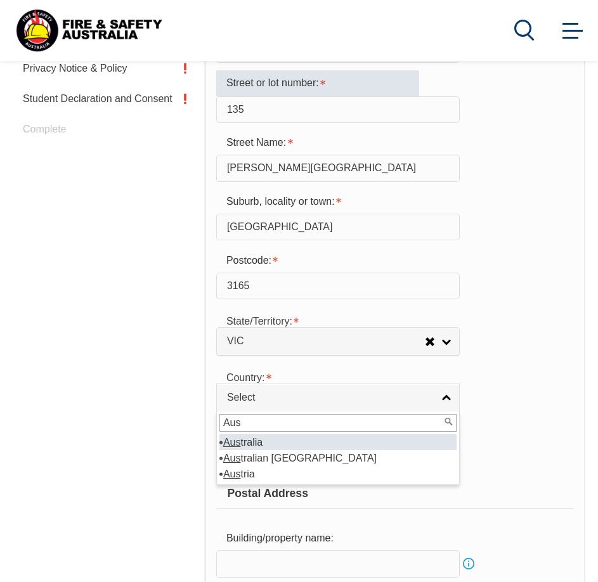
type input "Aus"
click at [336, 438] on li "Aus tralia" at bounding box center [338, 443] width 237 height 16
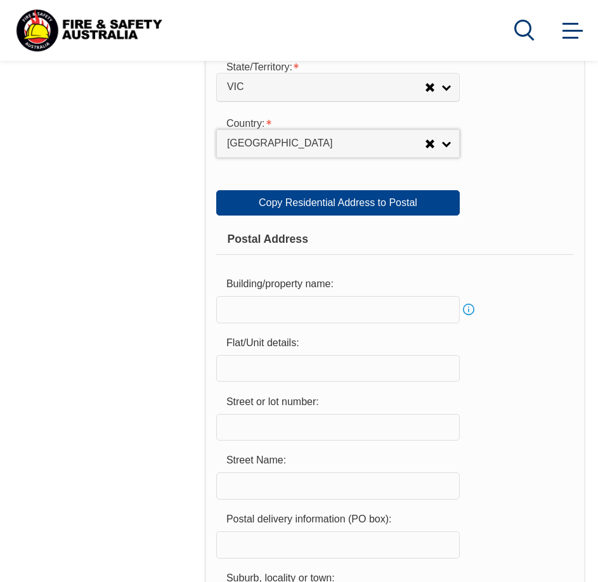
scroll to position [857, 0]
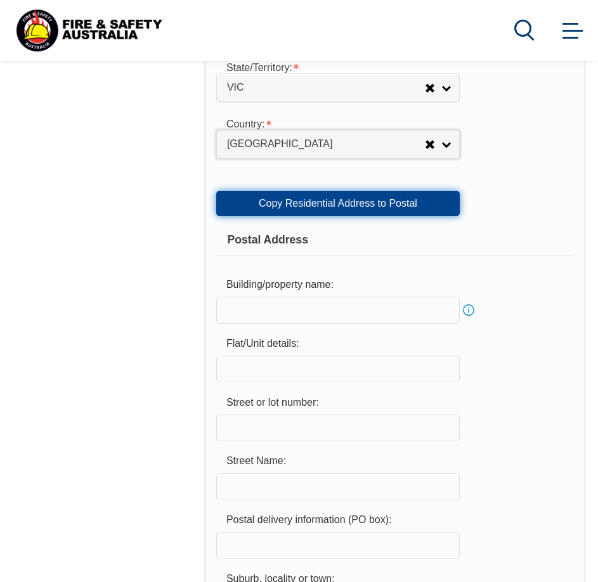
click at [359, 210] on link "Copy Residential Address to Postal" at bounding box center [338, 203] width 244 height 25
type input "135"
type input "Bignell Road"
type input "BENTLEIGH EAST"
select select "VIC"
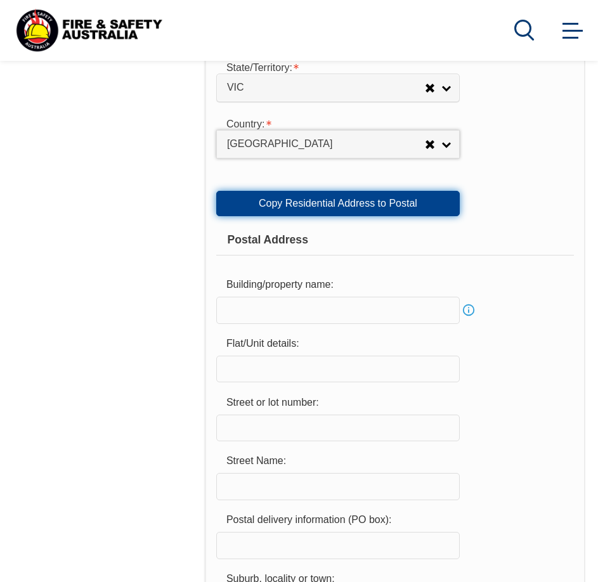
type input "3165"
select select "1101"
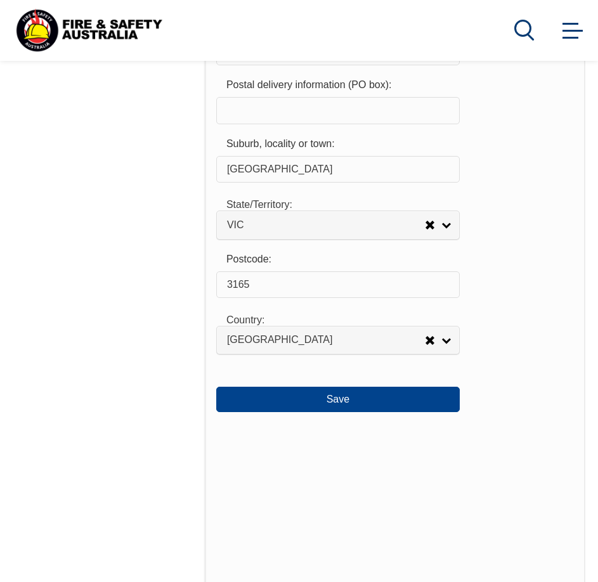
scroll to position [1322, 0]
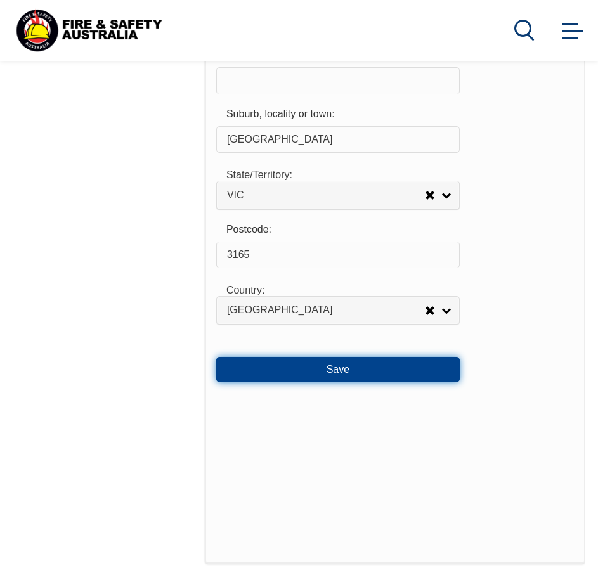
click at [389, 381] on button "Save" at bounding box center [338, 369] width 244 height 25
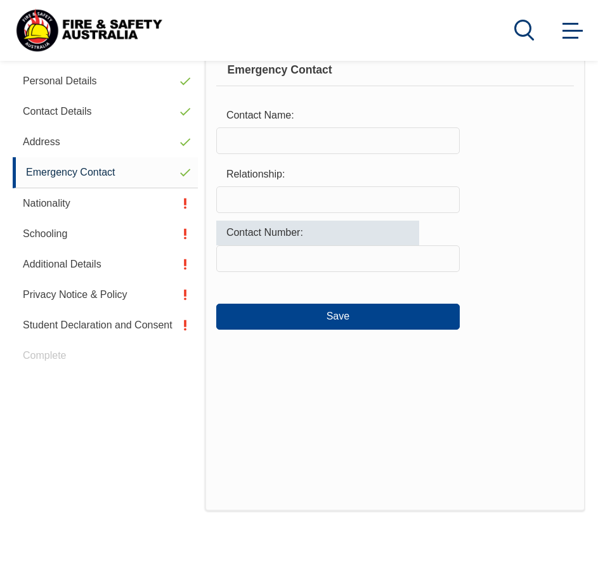
scroll to position [385, 0]
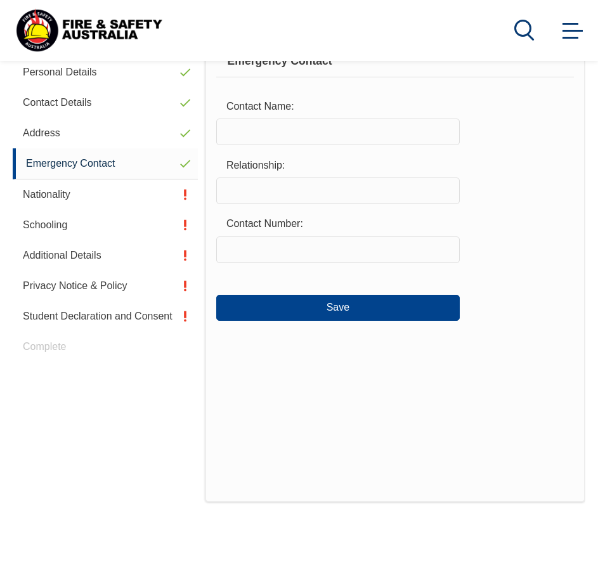
click at [319, 141] on input "text" at bounding box center [338, 132] width 244 height 27
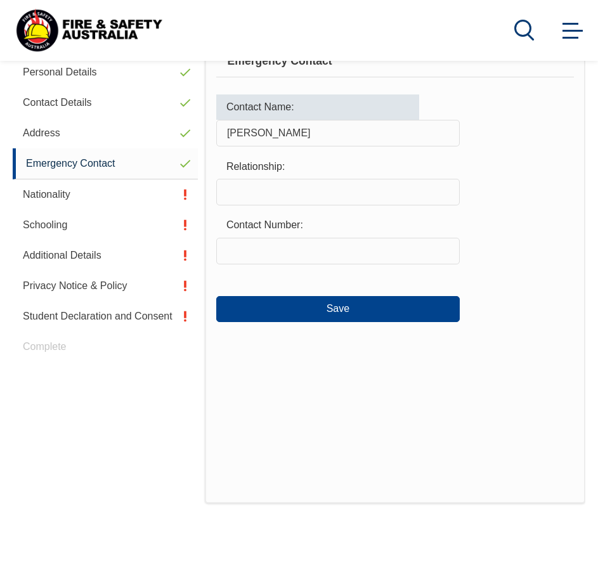
type input "Tricia Johnston"
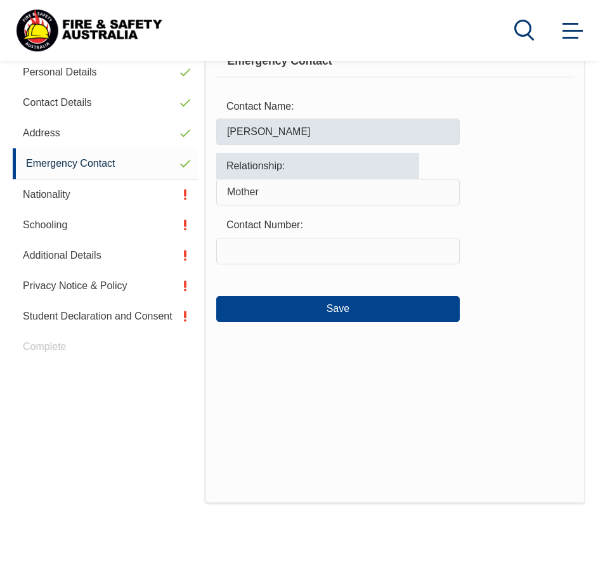
type input "Mother"
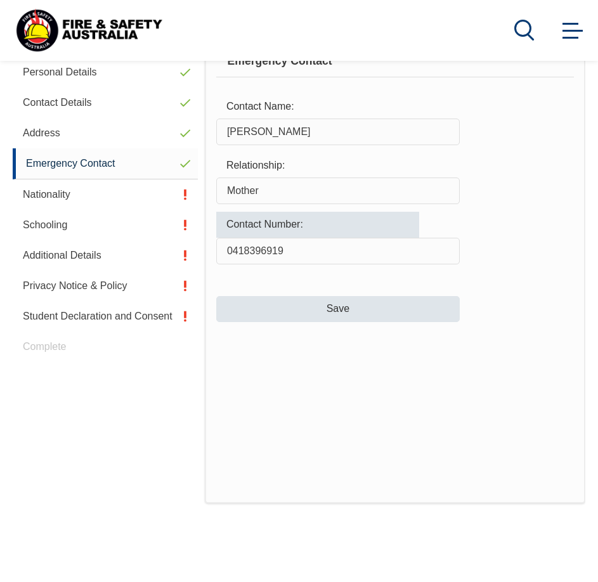
type input "0418396919"
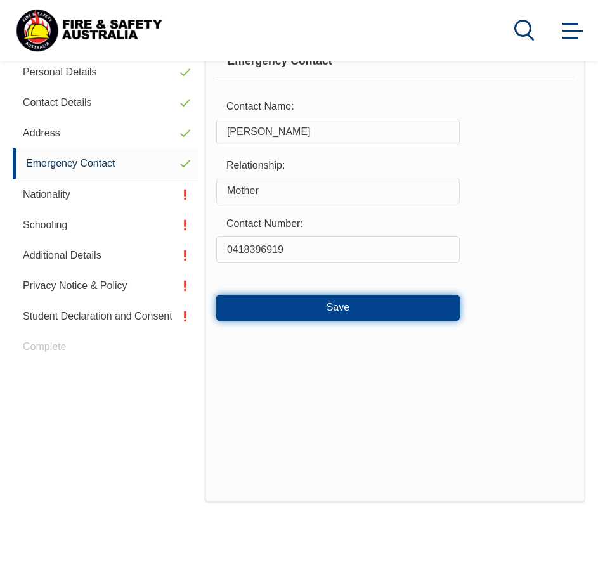
click at [369, 311] on button "Save" at bounding box center [338, 307] width 244 height 25
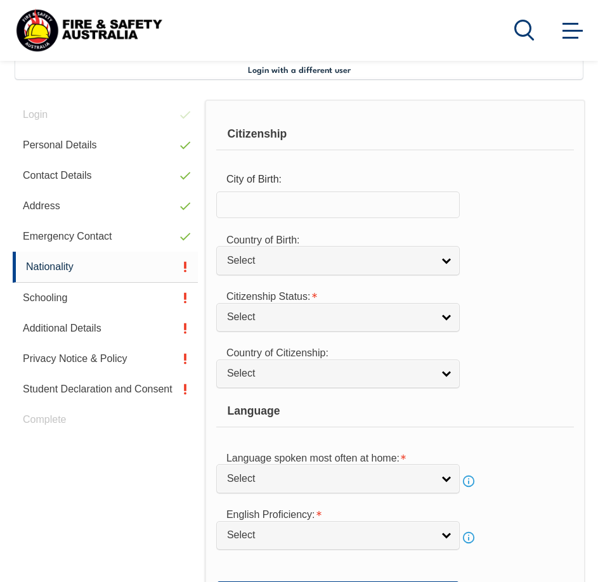
scroll to position [308, 0]
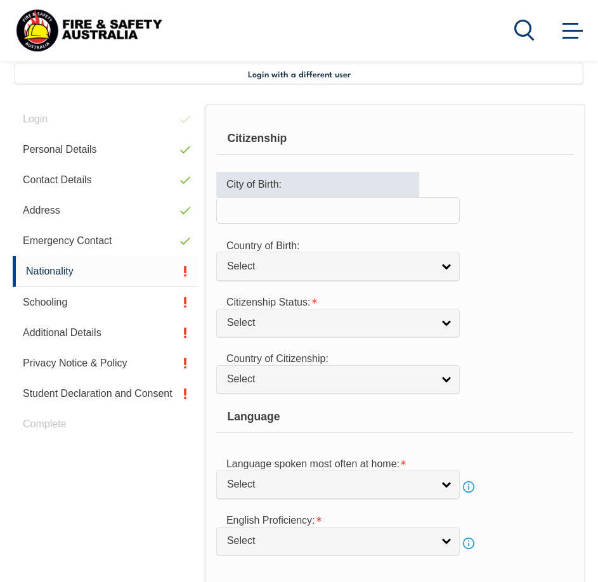
click at [307, 206] on input "text" at bounding box center [338, 210] width 244 height 27
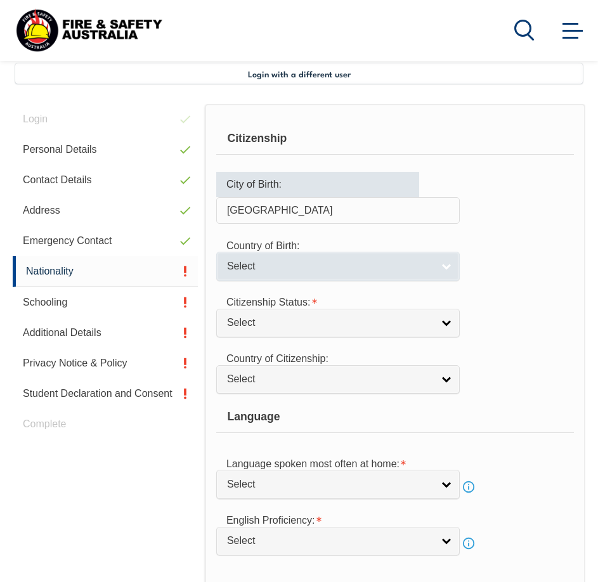
type input "Melbourne"
click at [332, 270] on span "Select" at bounding box center [330, 266] width 206 height 13
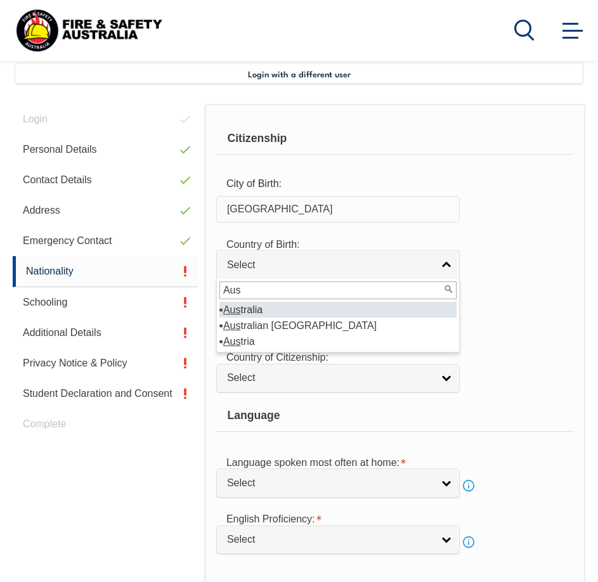
type input "Aus"
click at [332, 313] on li "Aus tralia" at bounding box center [338, 310] width 237 height 16
select select "1101"
click at [332, 313] on link "Select" at bounding box center [338, 322] width 244 height 29
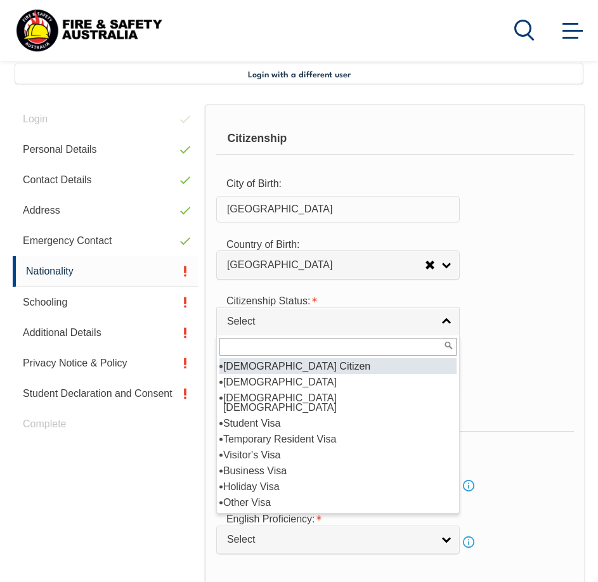
click at [317, 370] on li "[DEMOGRAPHIC_DATA] Citizen" at bounding box center [338, 367] width 237 height 16
select select "1"
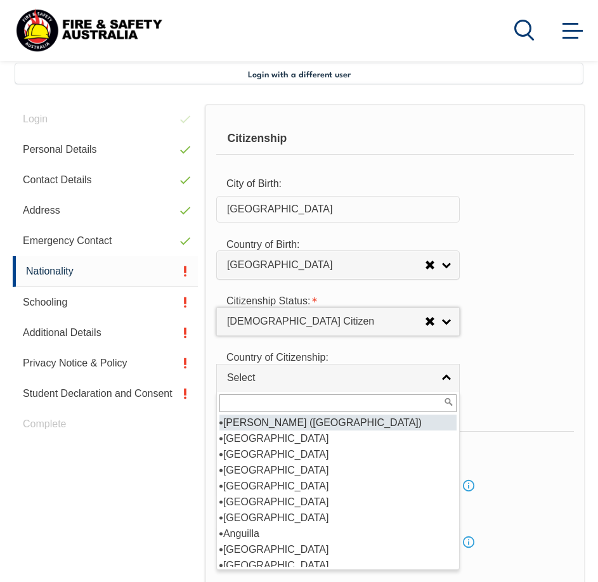
click at [317, 370] on link "Select" at bounding box center [338, 378] width 244 height 29
click at [492, 362] on div "Country of Citizenship: Adelie Land (France) Afghanistan Aland Islands Albania …" at bounding box center [395, 368] width 358 height 49
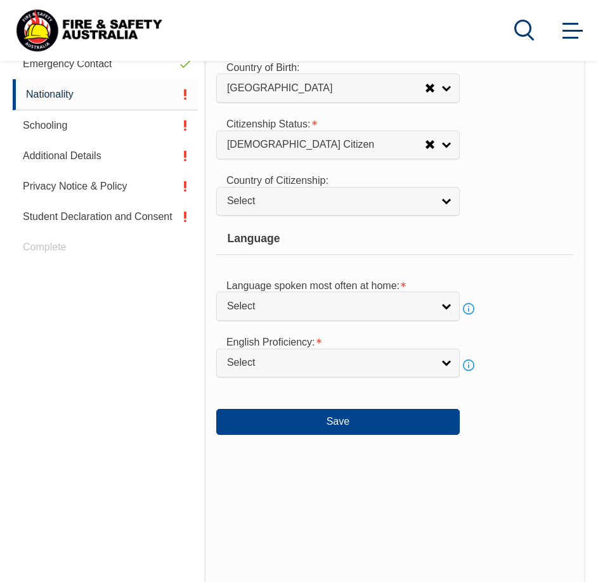
scroll to position [498, 0]
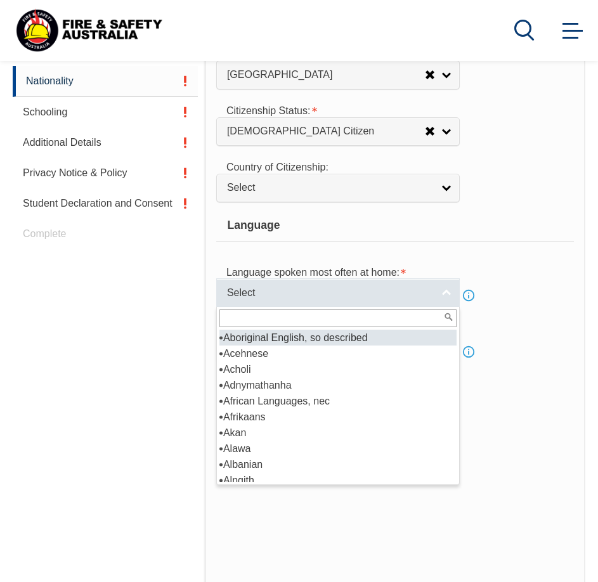
click at [423, 289] on span "Select" at bounding box center [330, 293] width 206 height 13
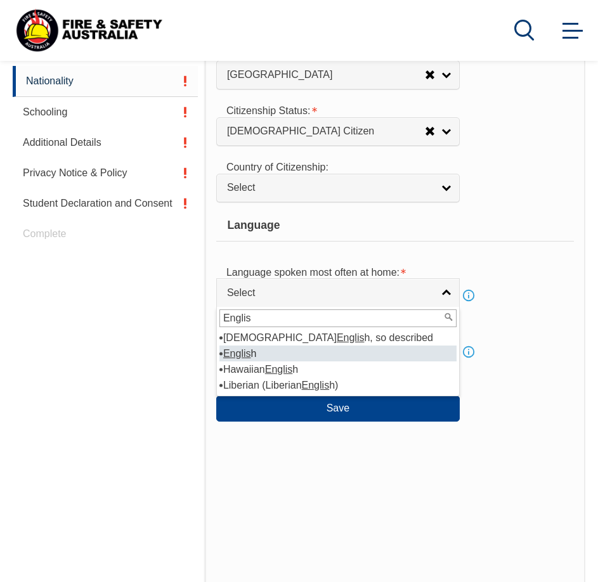
type input "Englis"
click at [352, 355] on li "Englis h" at bounding box center [338, 354] width 237 height 16
select select "1201"
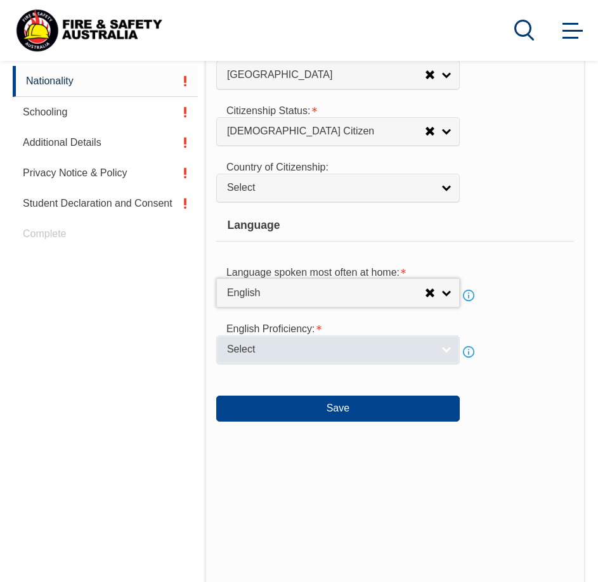
click at [352, 354] on span "Select" at bounding box center [330, 349] width 206 height 13
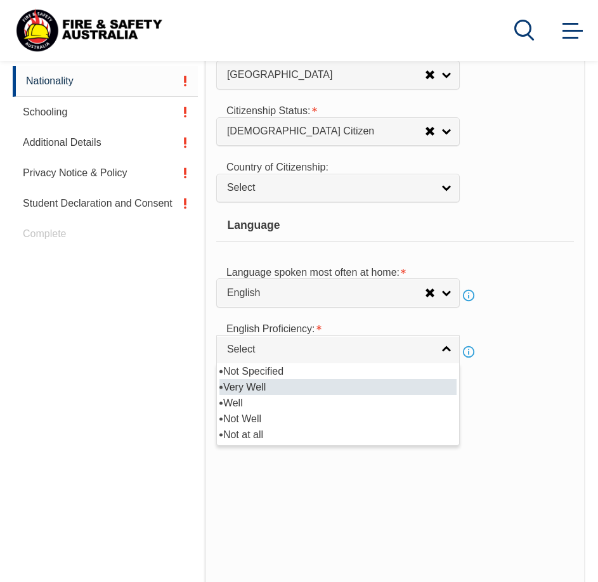
click at [346, 379] on li "Very Well" at bounding box center [338, 387] width 237 height 16
select select "1"
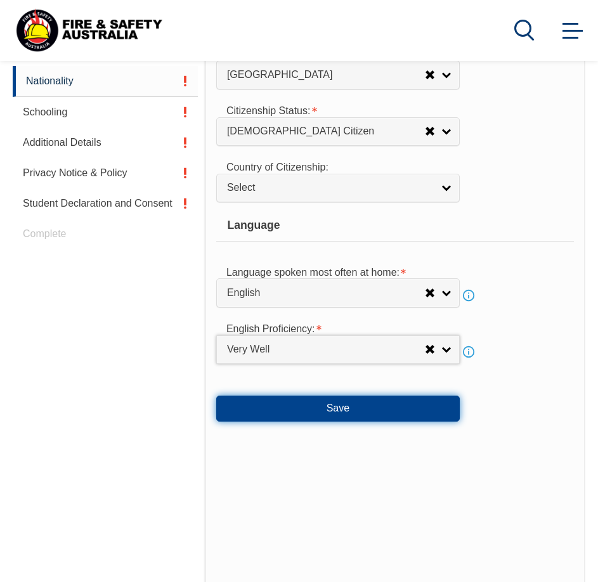
click at [367, 401] on button "Save" at bounding box center [338, 408] width 244 height 25
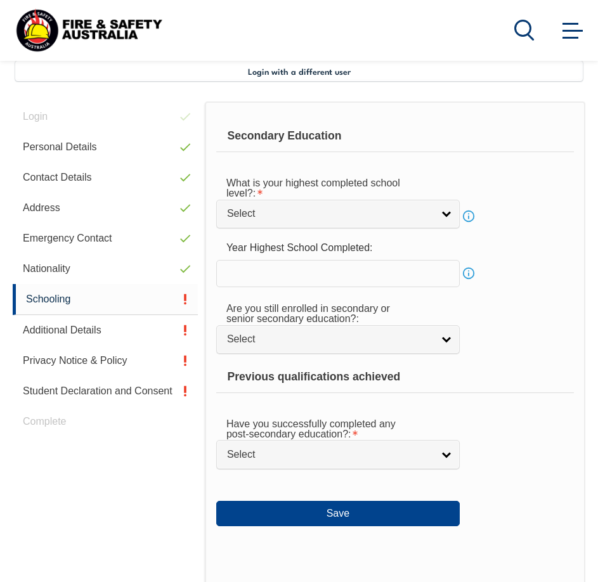
scroll to position [308, 0]
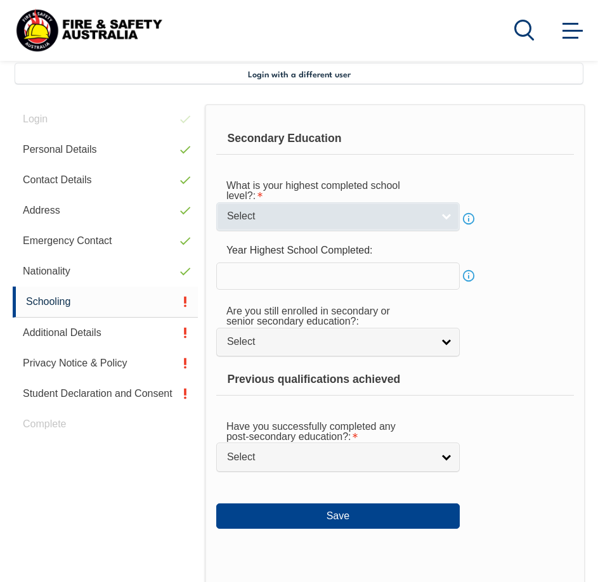
click at [355, 223] on span "Select" at bounding box center [330, 216] width 206 height 13
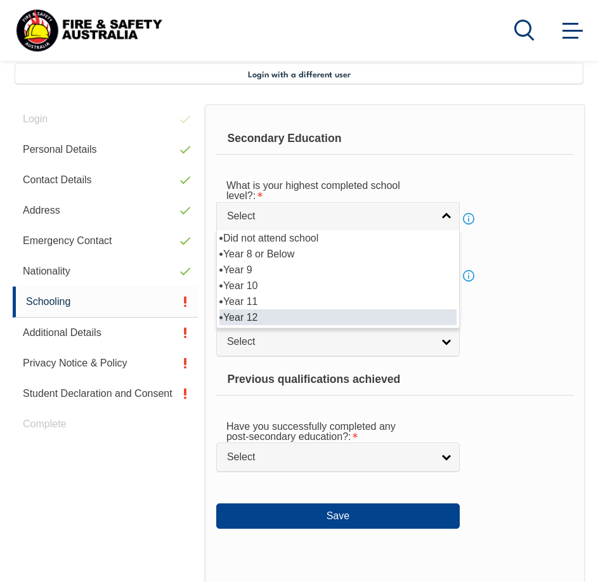
click at [333, 318] on li "Year 12" at bounding box center [338, 318] width 237 height 16
select select "12"
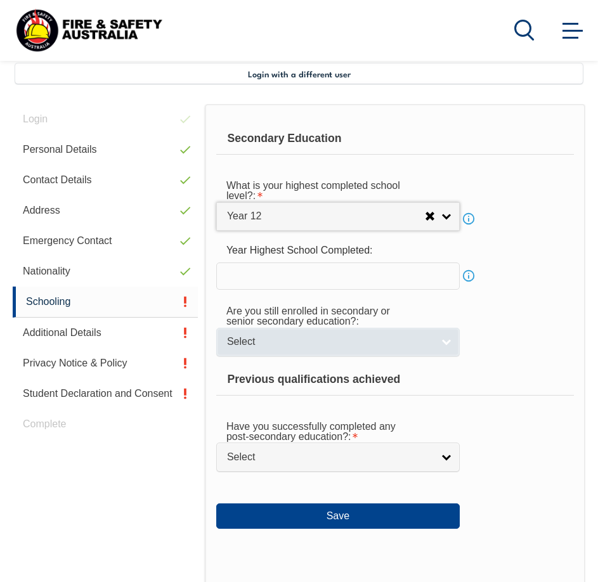
click at [317, 341] on span "Select" at bounding box center [330, 342] width 206 height 13
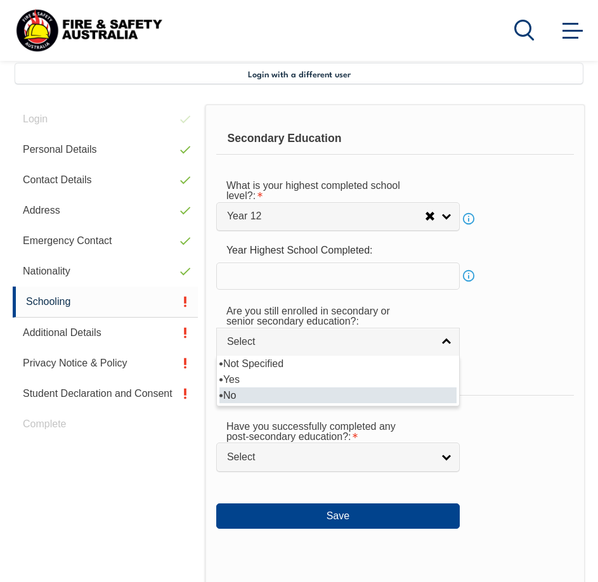
click at [313, 395] on li "No" at bounding box center [338, 396] width 237 height 16
select select "false"
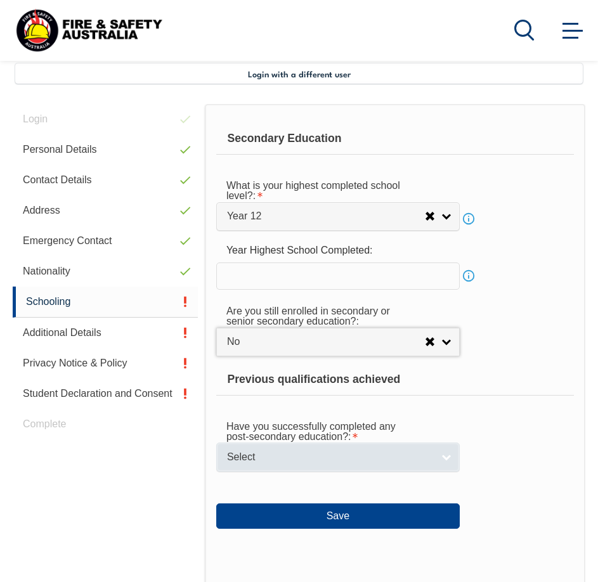
click at [322, 460] on span "Select" at bounding box center [330, 457] width 206 height 13
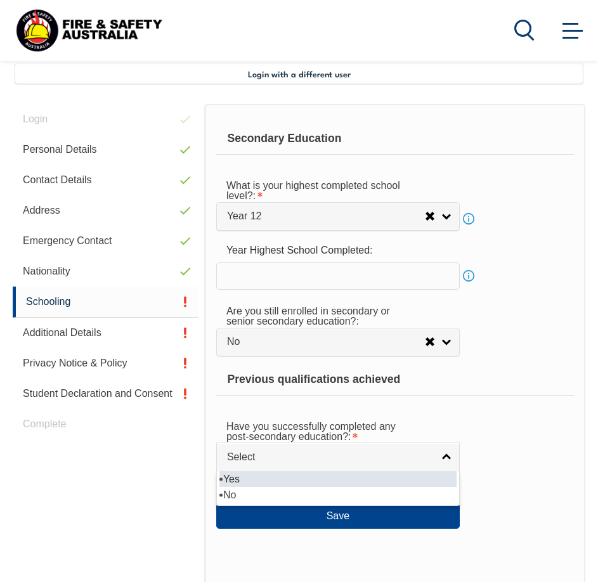
click at [319, 482] on li "Yes" at bounding box center [338, 479] width 237 height 16
select select "true"
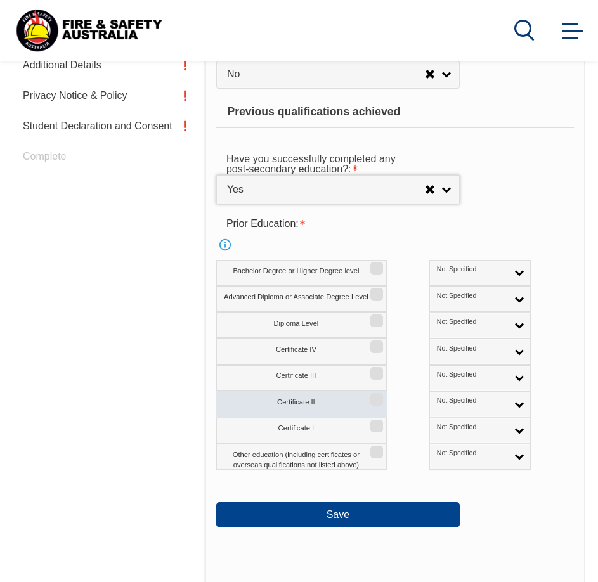
scroll to position [582, 0]
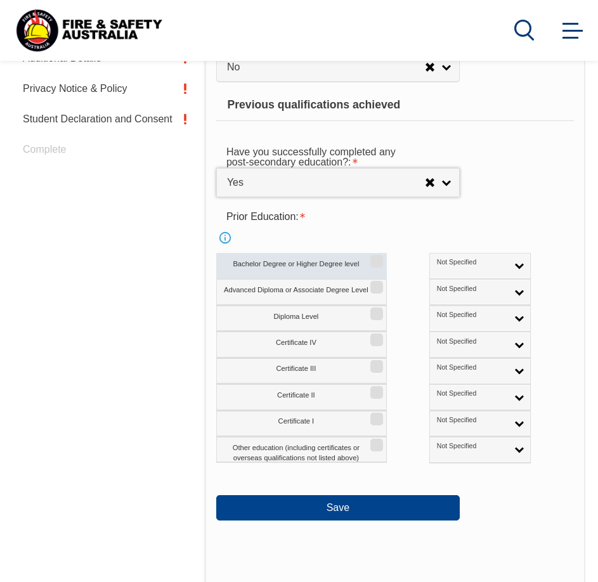
click at [379, 258] on input "Bachelor Degree or Higher Degree level" at bounding box center [375, 256] width 8 height 1
checkbox input "true"
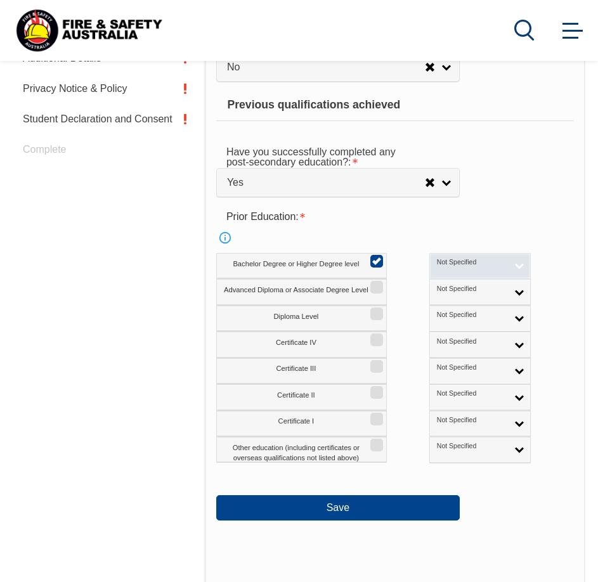
click at [459, 261] on span "Not Specified" at bounding box center [472, 262] width 70 height 9
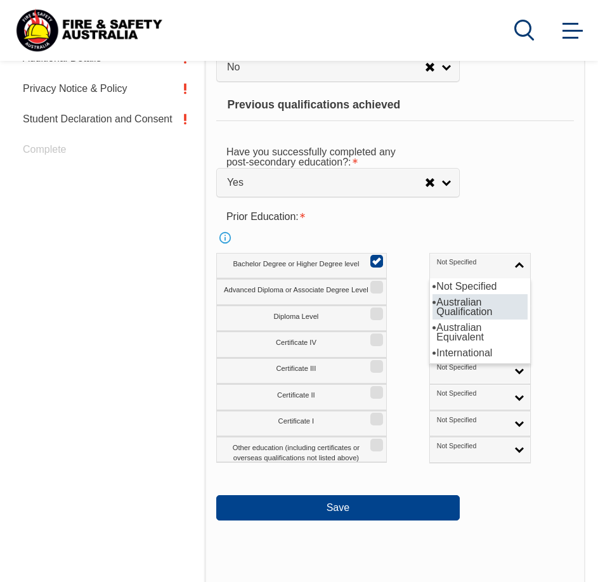
click at [451, 312] on li "Australian Qualification" at bounding box center [480, 306] width 95 height 25
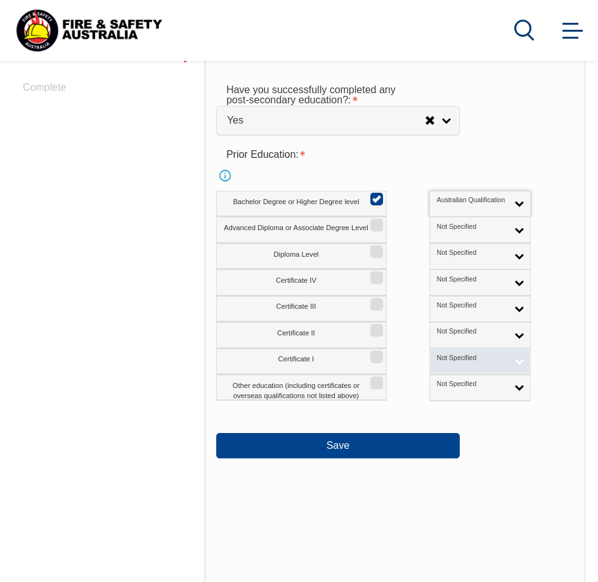
scroll to position [646, 0]
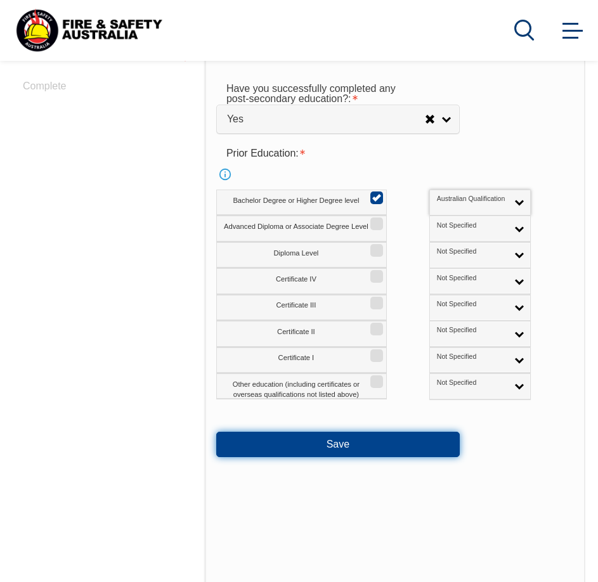
click at [416, 449] on button "Save" at bounding box center [338, 444] width 244 height 25
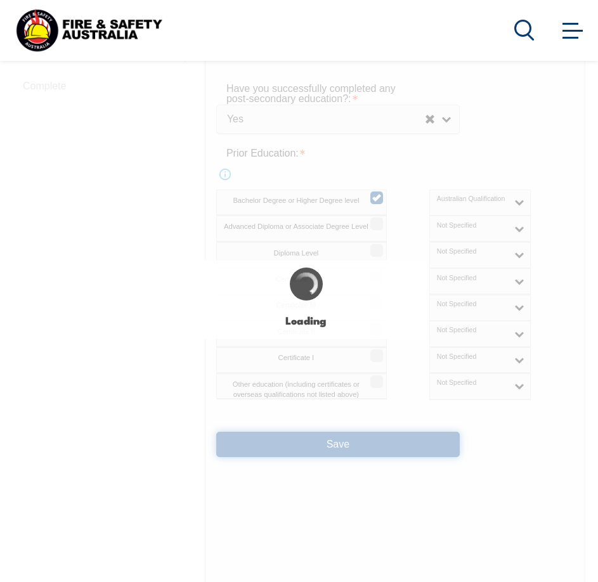
select select
select select "false"
select select "true"
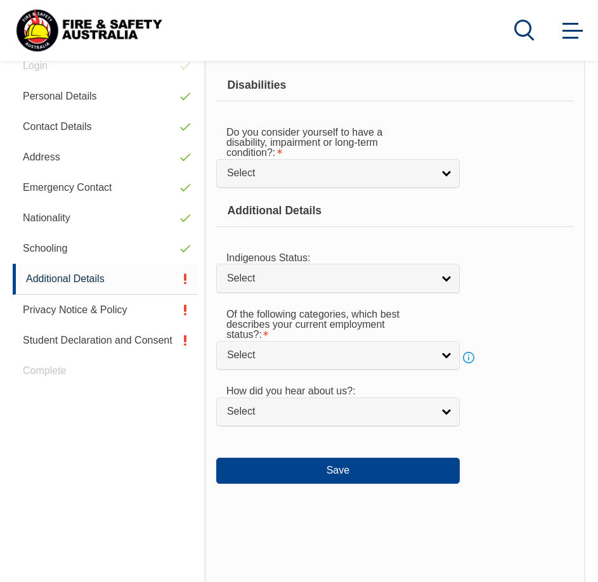
scroll to position [343, 0]
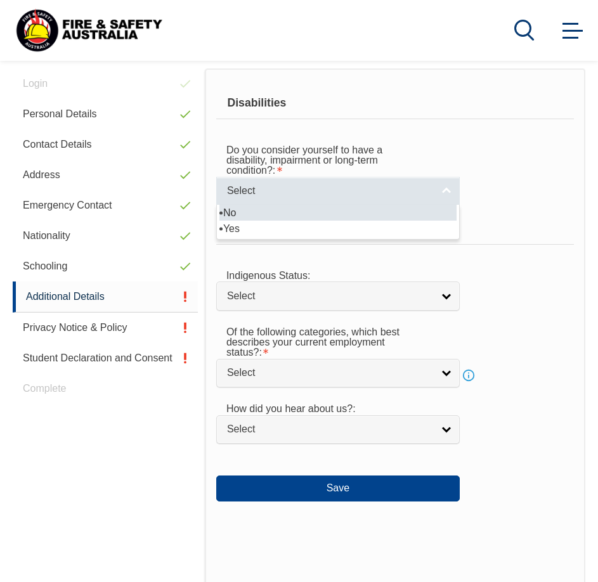
click at [324, 197] on span "Select" at bounding box center [330, 191] width 206 height 13
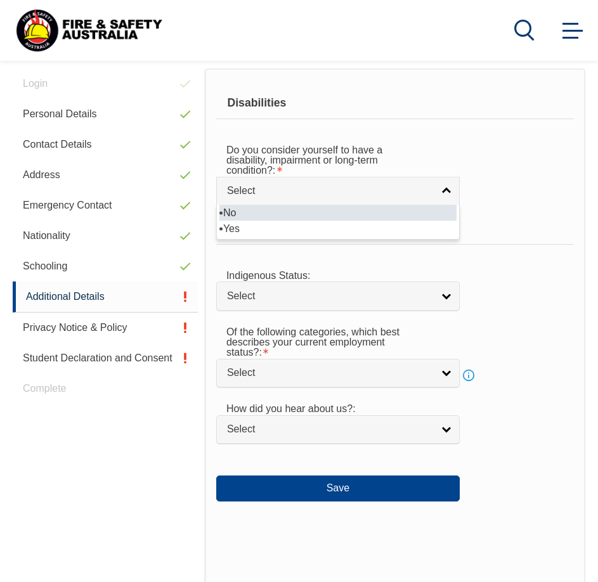
click at [317, 214] on li "No" at bounding box center [338, 213] width 237 height 16
select select "false"
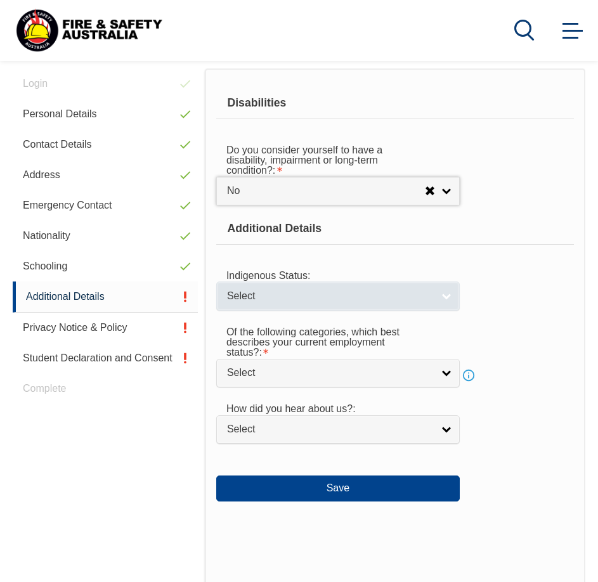
click at [327, 293] on span "Select" at bounding box center [330, 296] width 206 height 13
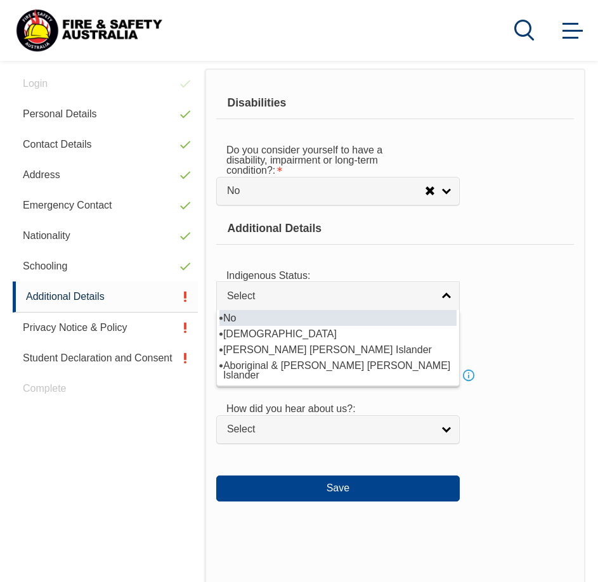
click at [305, 317] on li "No" at bounding box center [338, 318] width 237 height 16
select select "4"
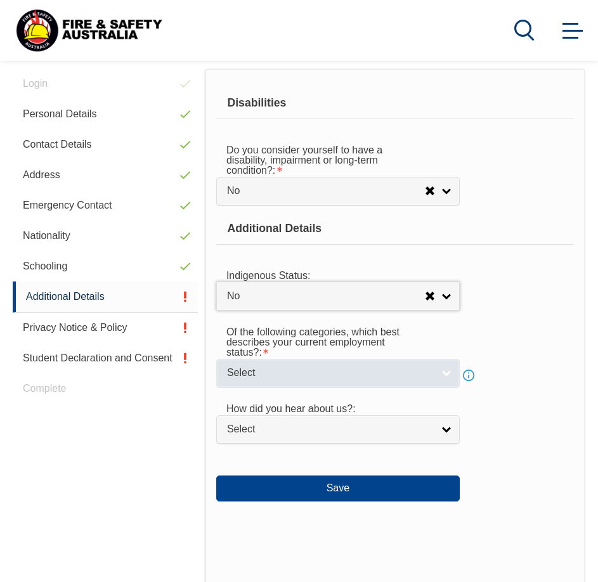
click at [305, 382] on link "Select" at bounding box center [338, 373] width 244 height 29
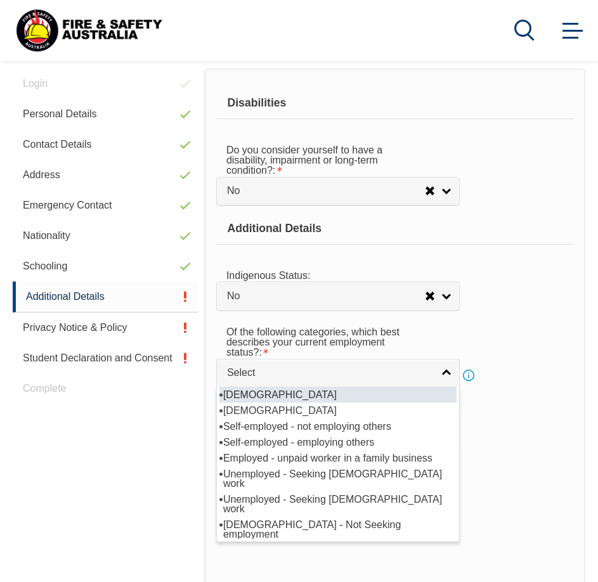
click at [304, 397] on li "[DEMOGRAPHIC_DATA]" at bounding box center [338, 395] width 237 height 16
select select "1"
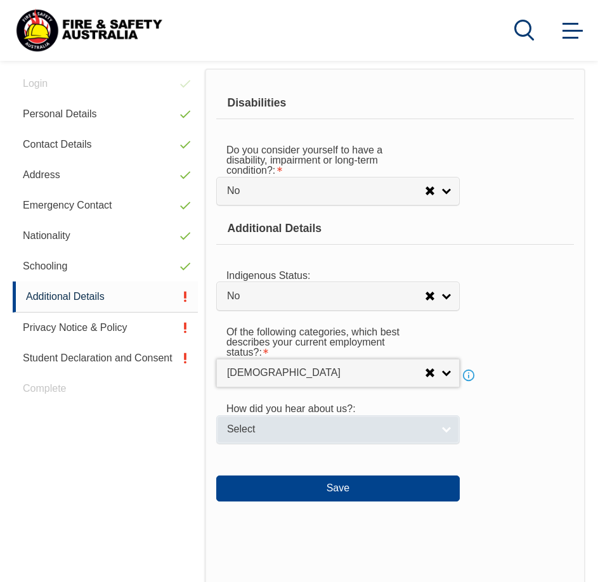
click at [321, 429] on span "Select" at bounding box center [330, 429] width 206 height 13
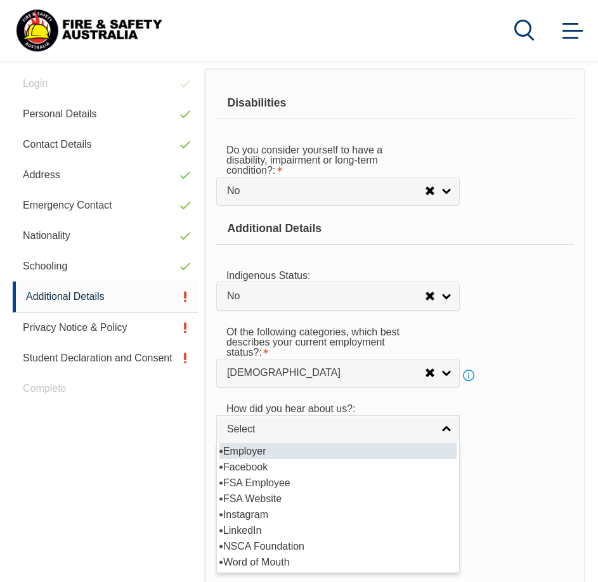
click at [317, 455] on li "Employer" at bounding box center [338, 452] width 237 height 16
select select "8019"
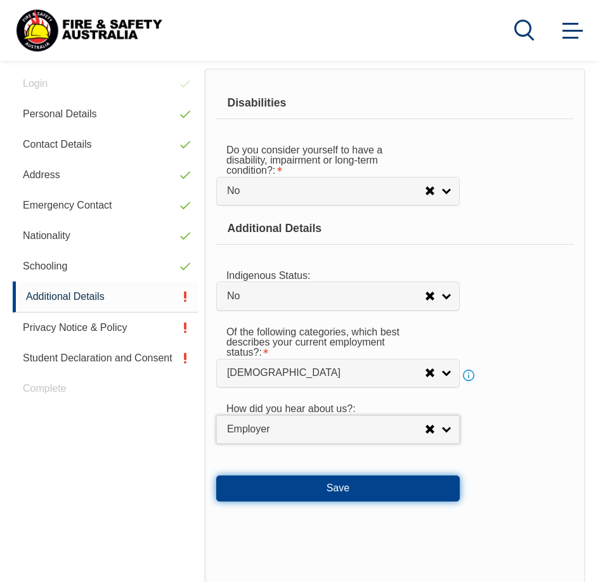
click at [331, 483] on button "Save" at bounding box center [338, 488] width 244 height 25
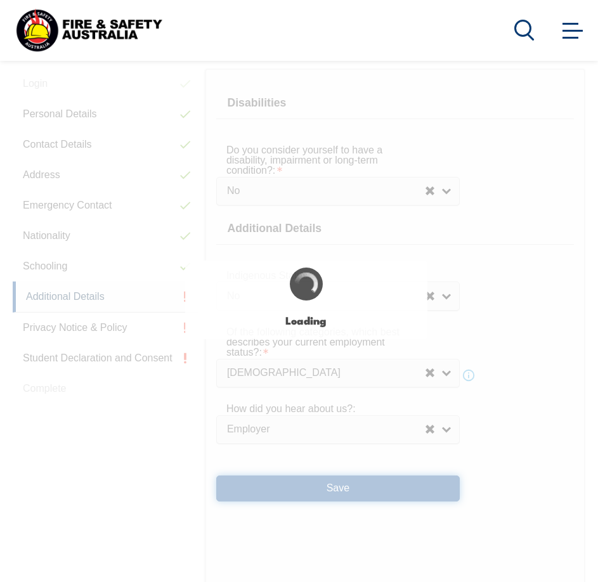
select select "false"
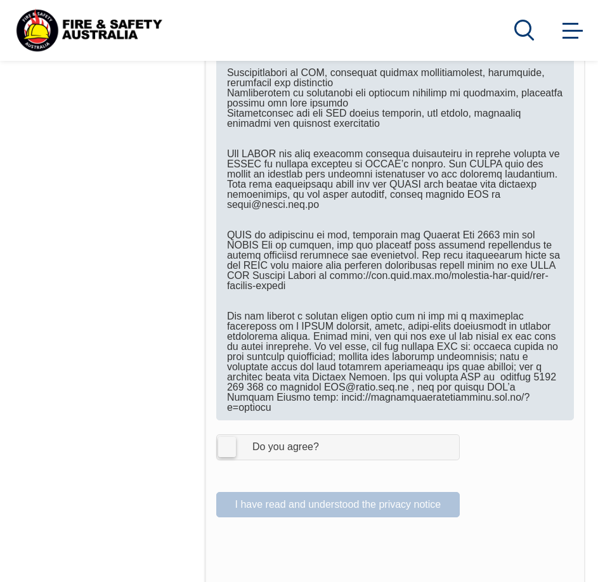
scroll to position [731, 0]
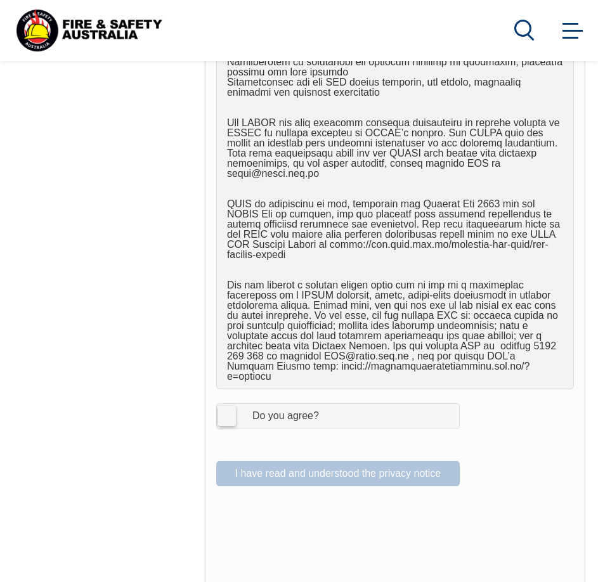
click at [223, 404] on label "I Agree Do you agree?" at bounding box center [338, 416] width 244 height 25
click at [329, 404] on input "I Agree Do you agree?" at bounding box center [340, 416] width 22 height 24
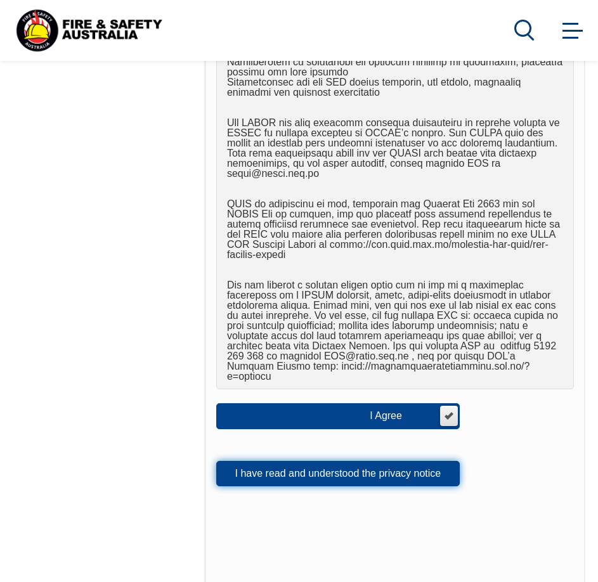
click at [252, 461] on button "I have read and understood the privacy notice" at bounding box center [338, 473] width 244 height 25
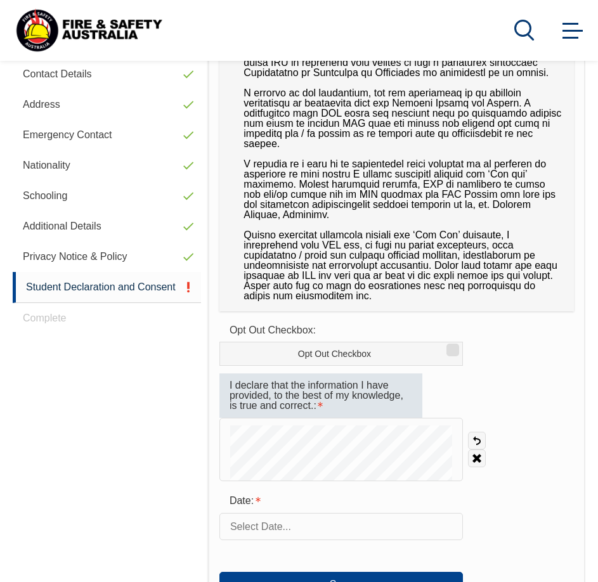
scroll to position [456, 0]
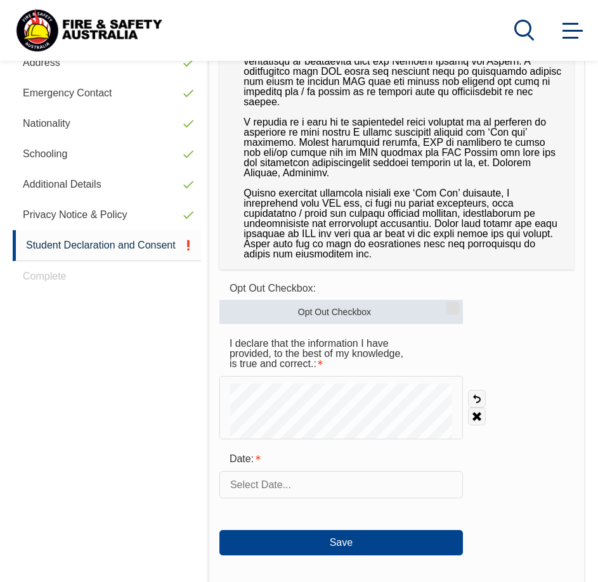
click at [444, 305] on label "Opt Out Checkbox" at bounding box center [342, 312] width 244 height 24
click at [447, 305] on input "Opt Out Checkbox" at bounding box center [451, 303] width 8 height 1
checkbox input "true"
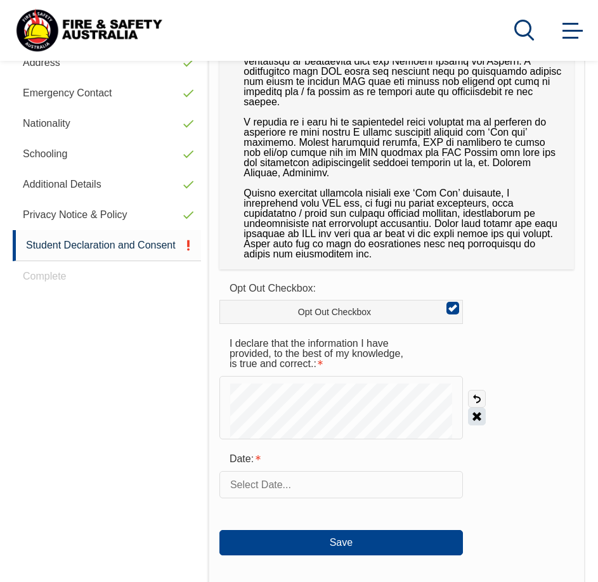
click at [475, 416] on link "Clear" at bounding box center [477, 417] width 18 height 18
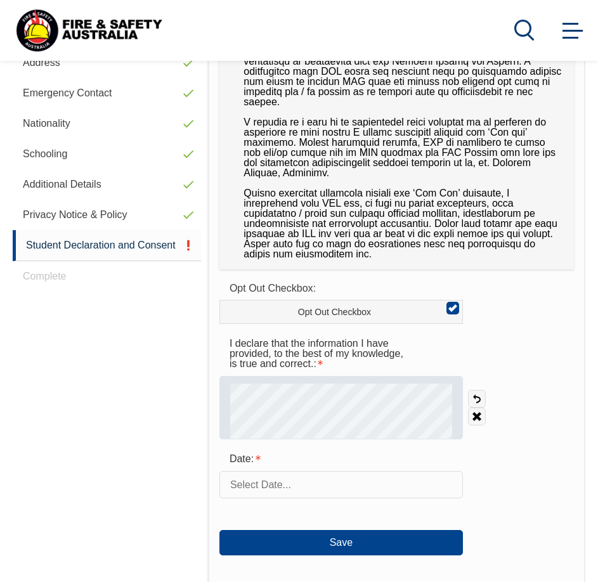
click at [326, 395] on div at bounding box center [342, 407] width 244 height 63
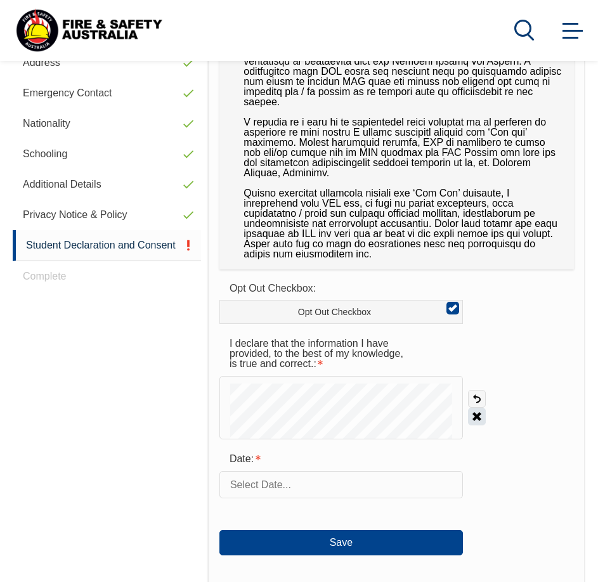
drag, startPoint x: 477, startPoint y: 414, endPoint x: 472, endPoint y: 419, distance: 6.7
click at [477, 414] on link "Clear" at bounding box center [477, 417] width 18 height 18
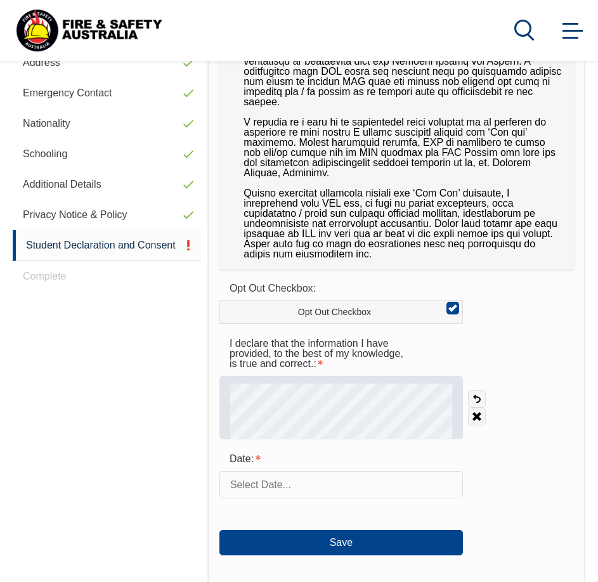
drag, startPoint x: 480, startPoint y: 418, endPoint x: 457, endPoint y: 431, distance: 26.1
click at [475, 422] on link "Clear" at bounding box center [477, 417] width 18 height 18
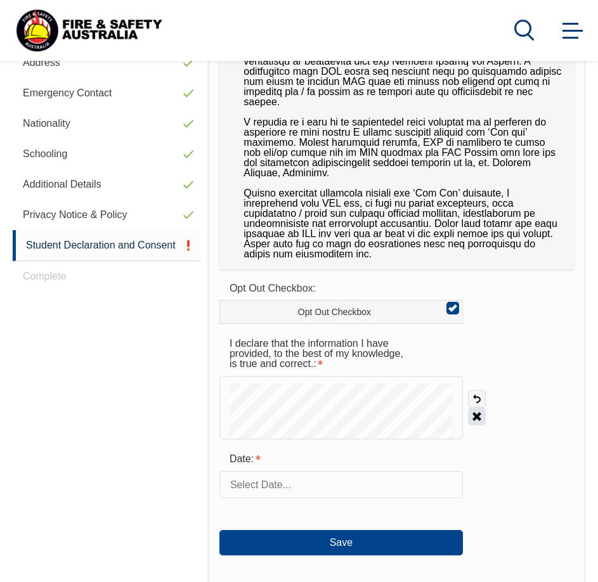
click at [479, 418] on link "Clear" at bounding box center [477, 417] width 18 height 18
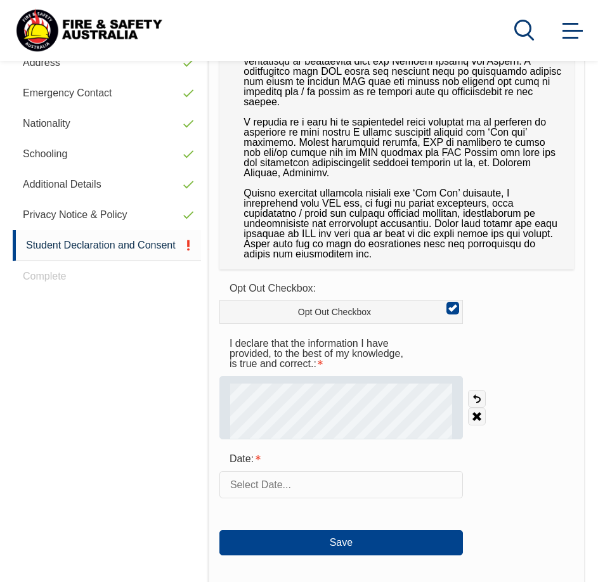
drag, startPoint x: 474, startPoint y: 413, endPoint x: 457, endPoint y: 434, distance: 26.7
click at [473, 416] on link "Clear" at bounding box center [477, 417] width 18 height 18
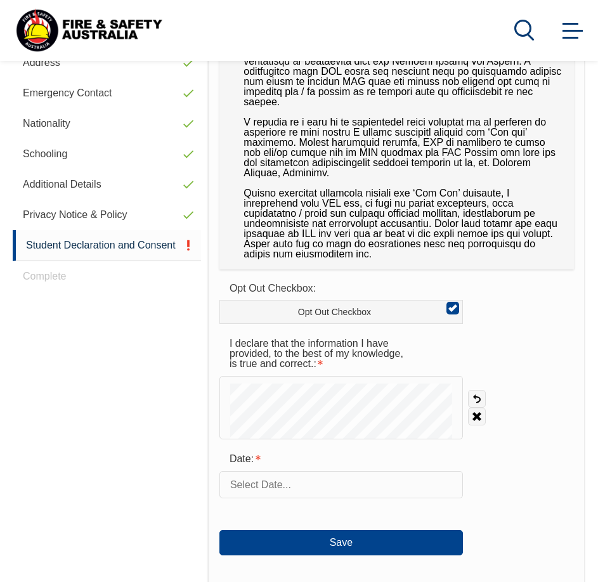
drag, startPoint x: 457, startPoint y: 434, endPoint x: 543, endPoint y: 451, distance: 87.4
click at [543, 451] on div "Date:" at bounding box center [397, 472] width 355 height 51
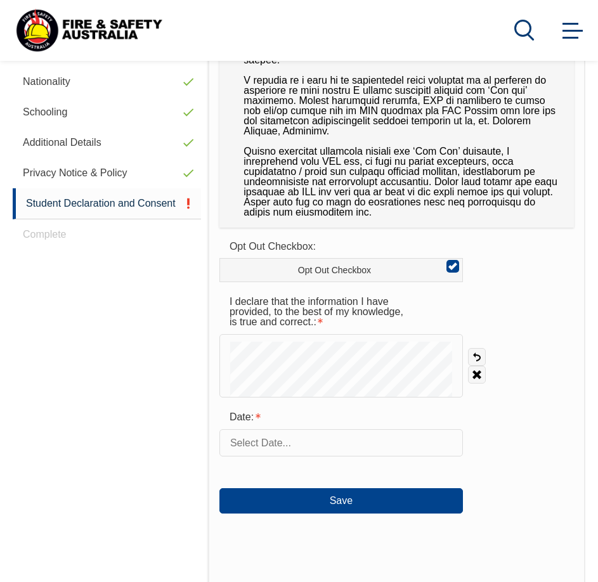
scroll to position [498, 0]
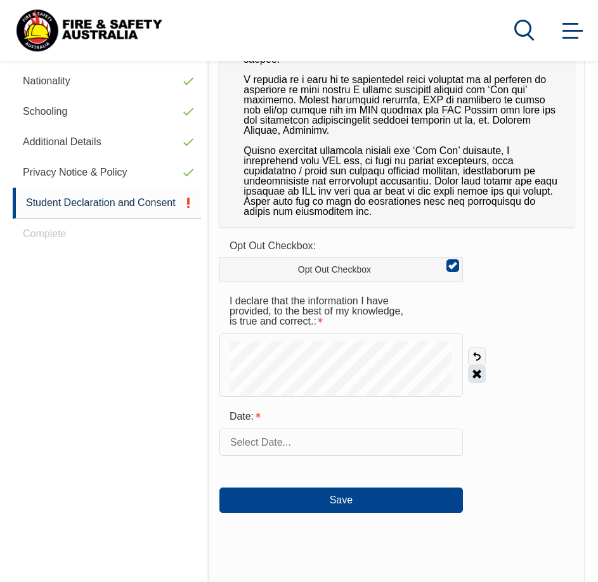
click at [473, 374] on link "Clear" at bounding box center [477, 374] width 18 height 18
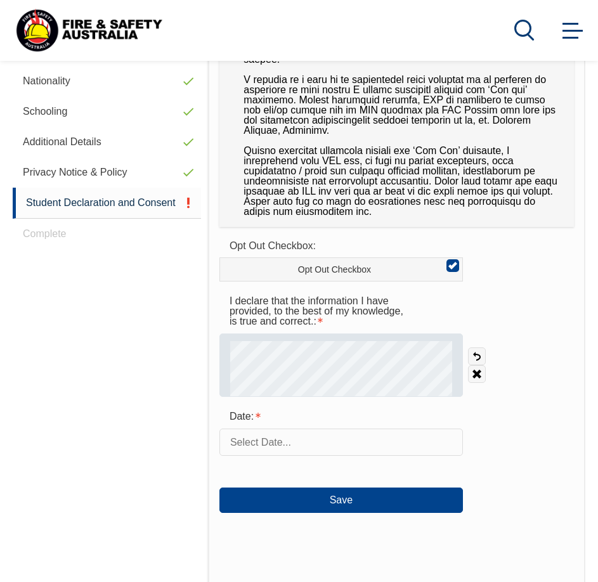
click at [462, 374] on div at bounding box center [342, 365] width 244 height 63
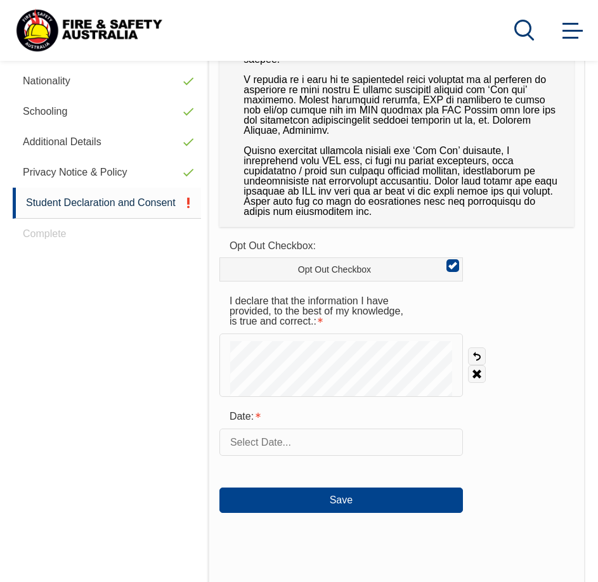
click at [334, 439] on input "text" at bounding box center [342, 442] width 244 height 27
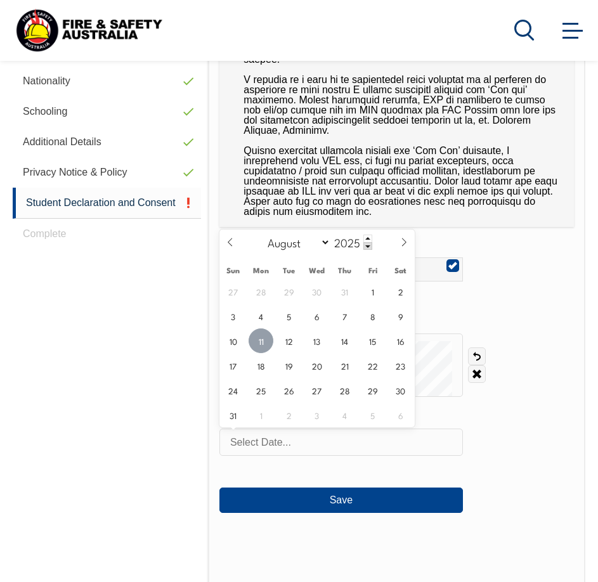
click at [262, 346] on span "11" at bounding box center [261, 341] width 25 height 25
type input "August 11, 2025"
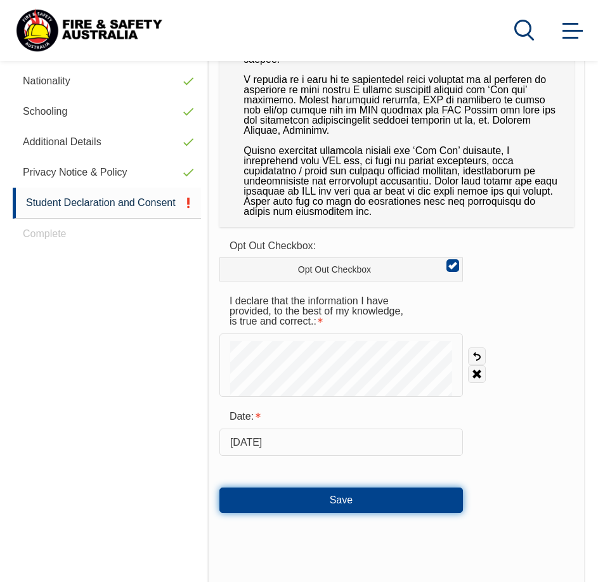
click at [396, 504] on button "Save" at bounding box center [342, 500] width 244 height 25
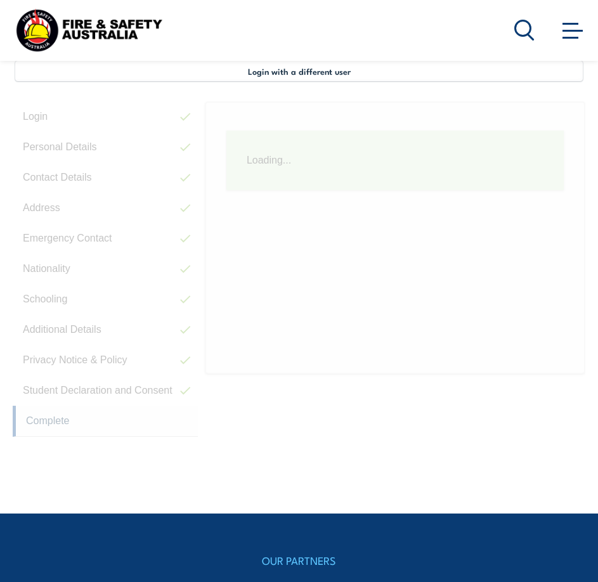
scroll to position [308, 0]
